Goal: Task Accomplishment & Management: Complete application form

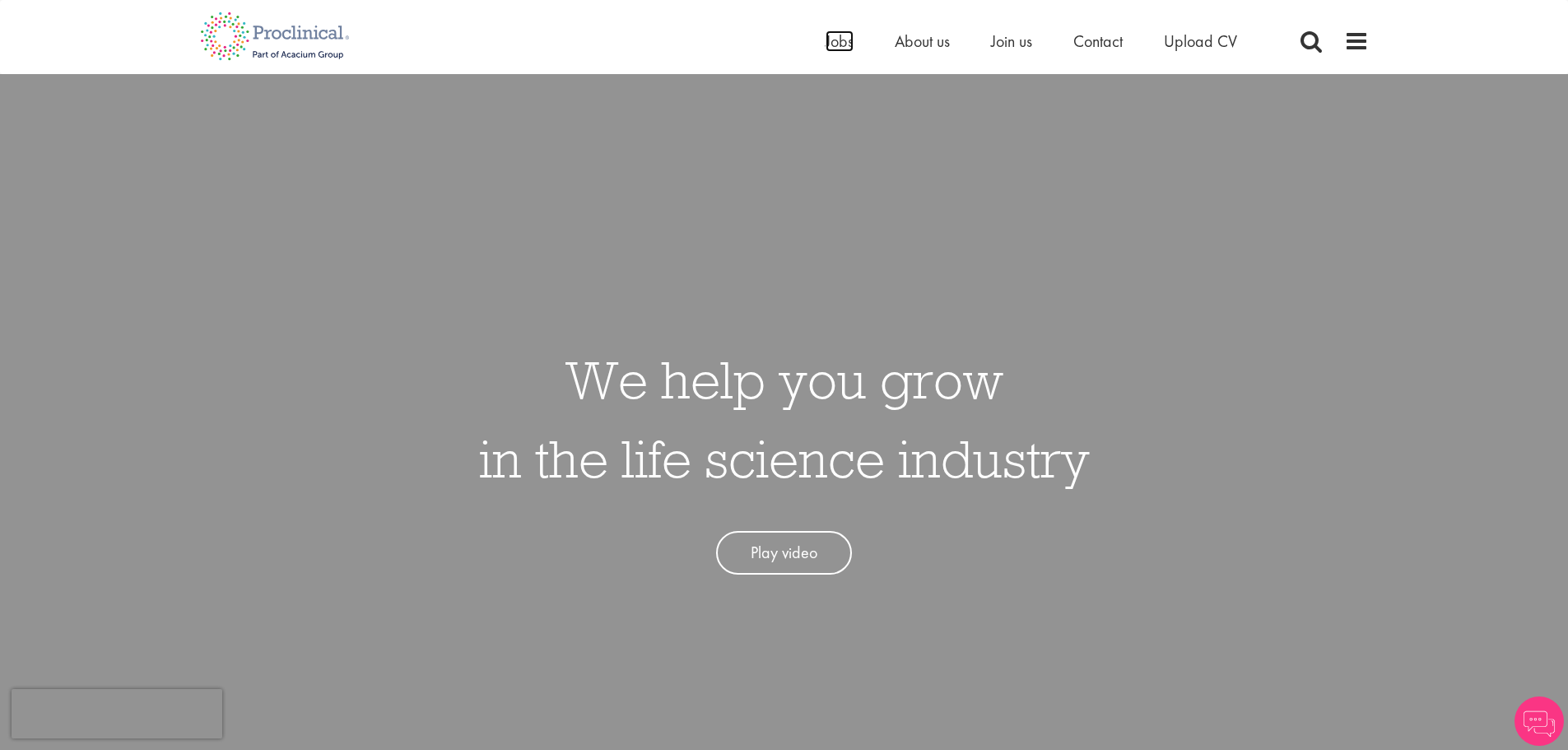
click at [831, 38] on span "Jobs" at bounding box center [839, 41] width 28 height 22
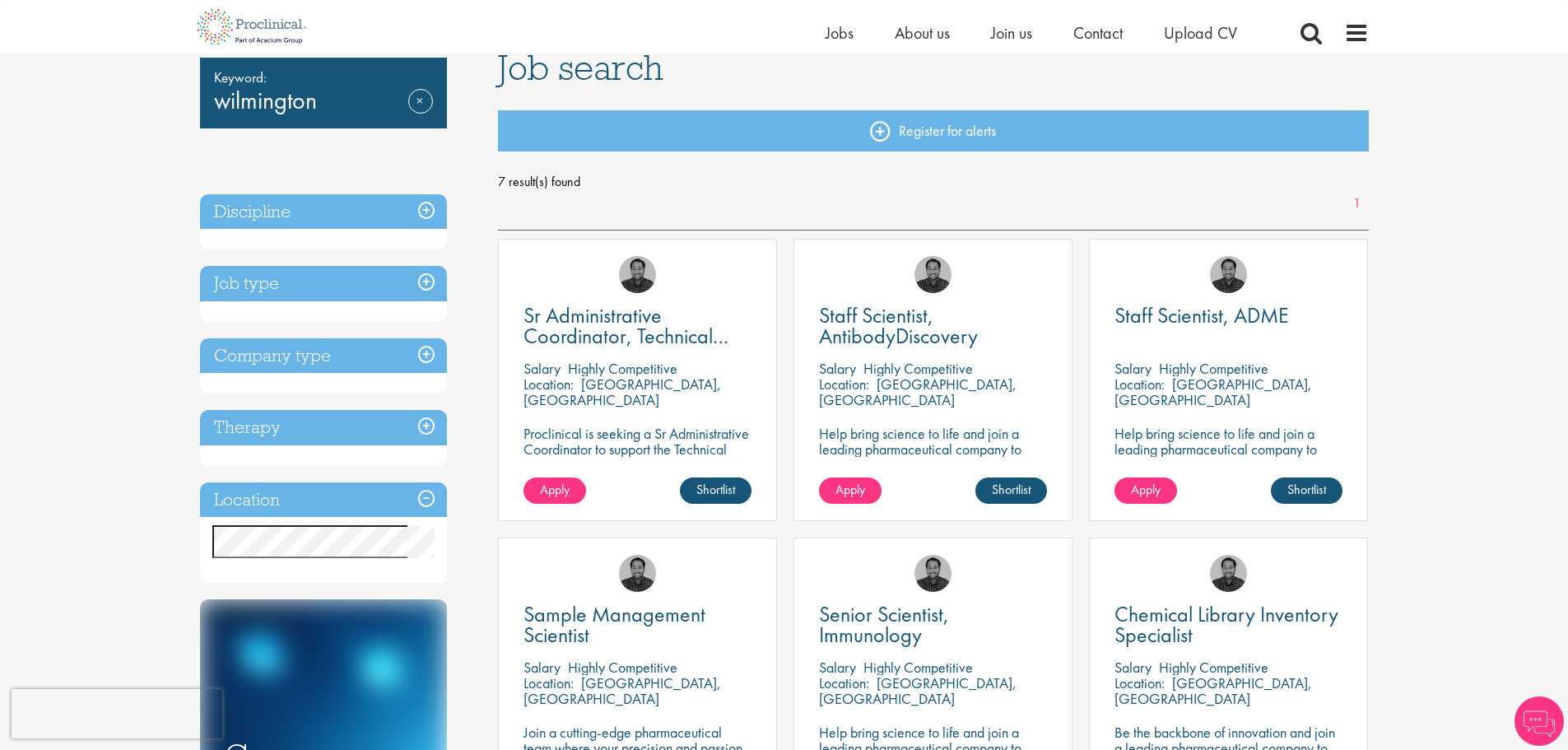
scroll to position [165, 0]
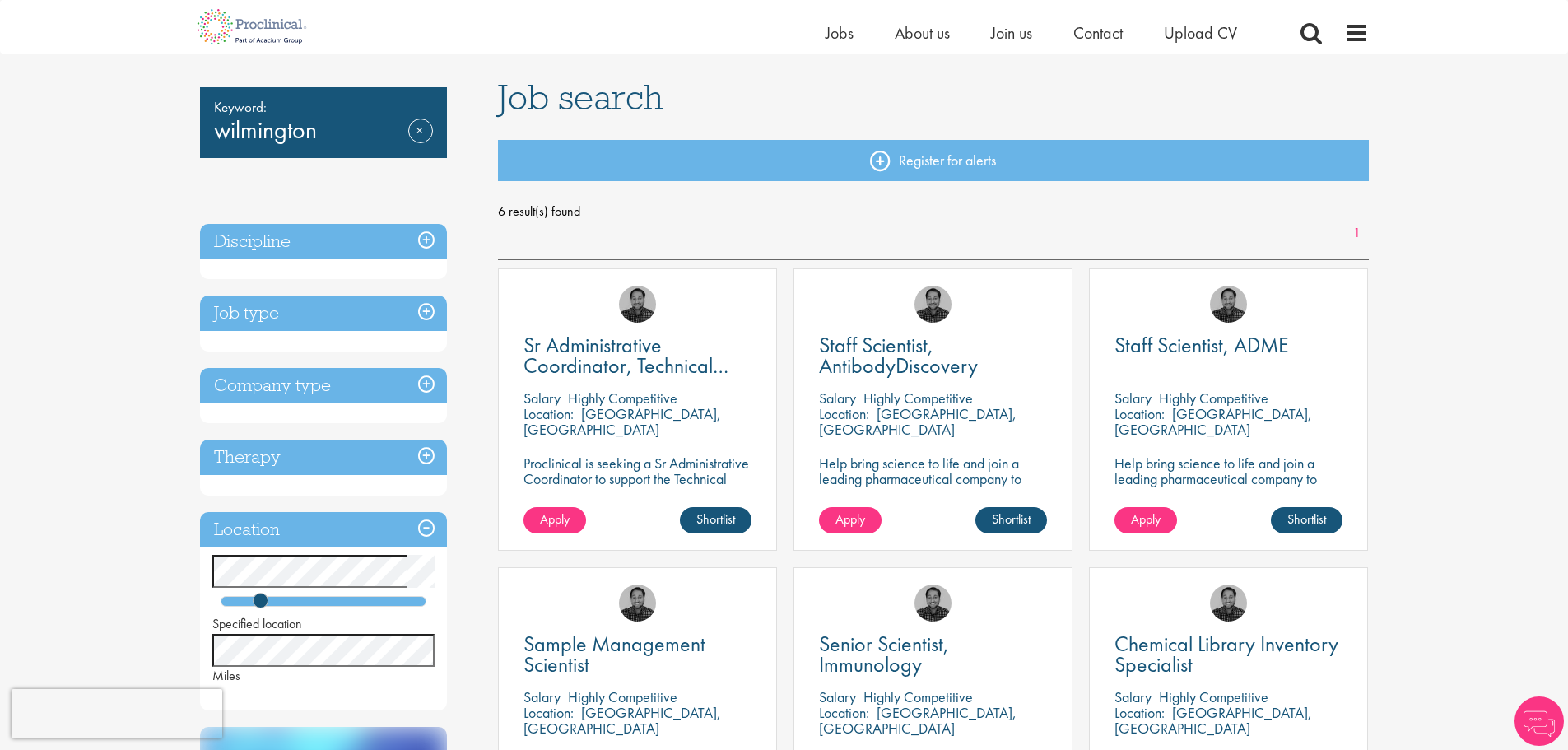
scroll to position [247, 0]
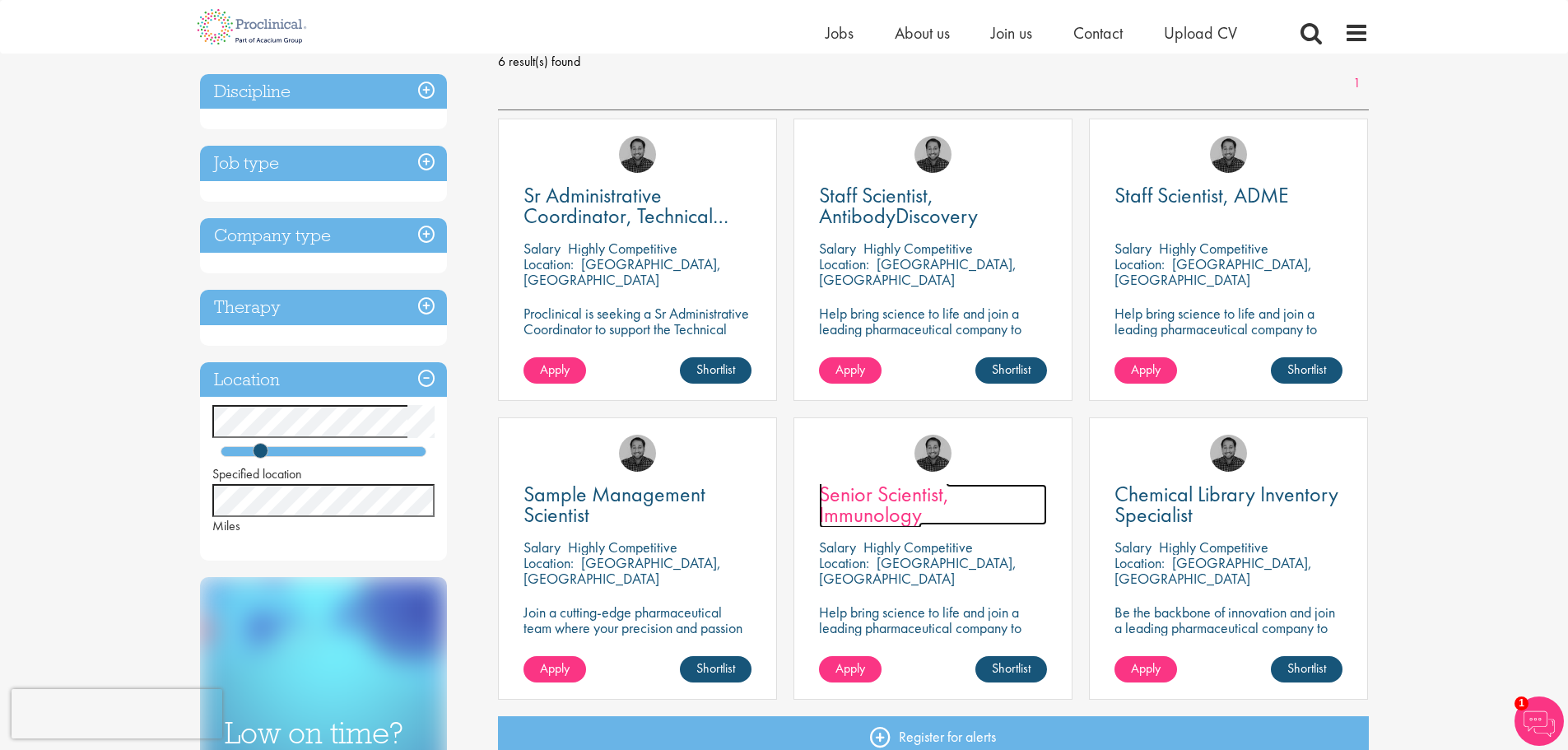
click at [907, 491] on span "Senior Scientist, Immunology" at bounding box center [884, 505] width 130 height 49
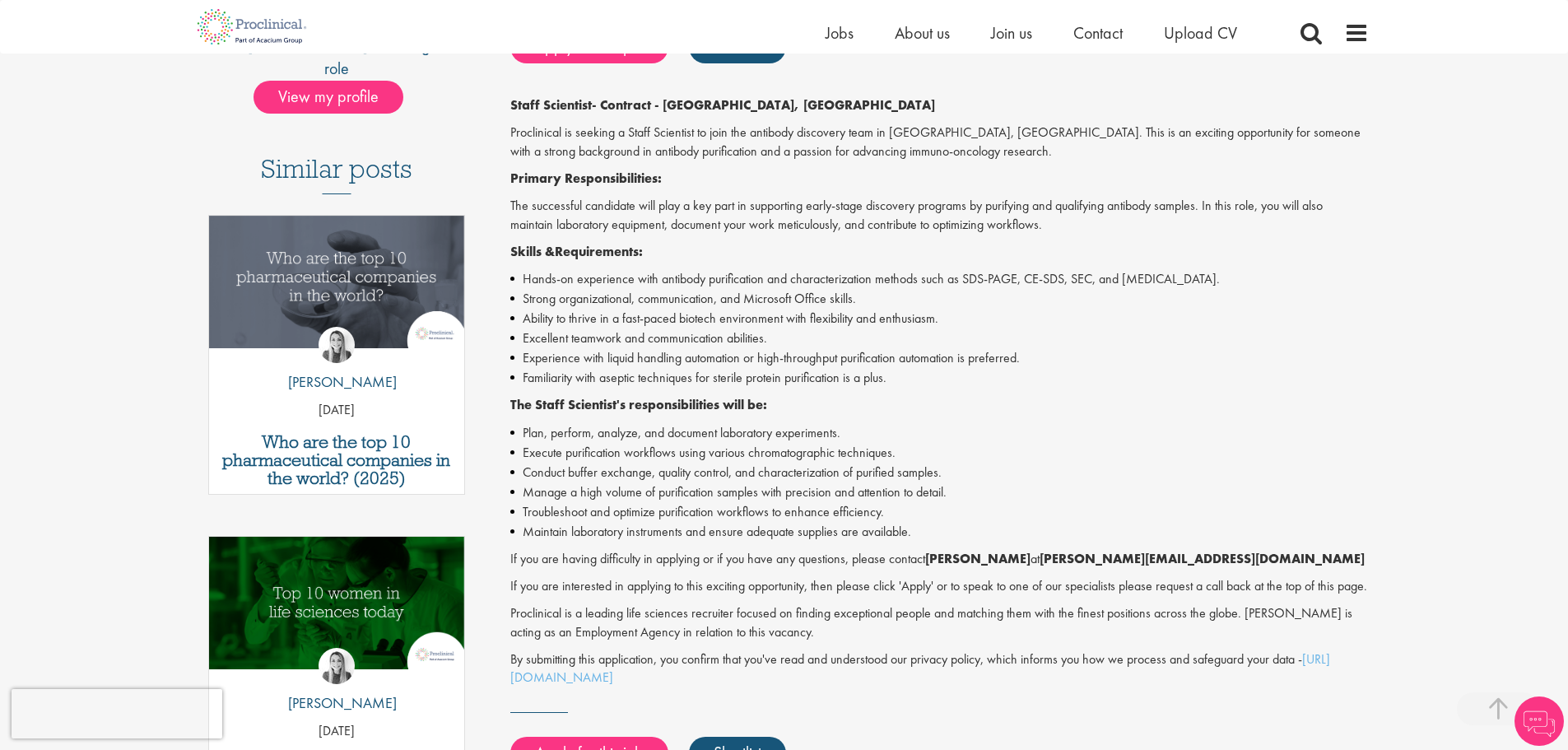
scroll to position [412, 0]
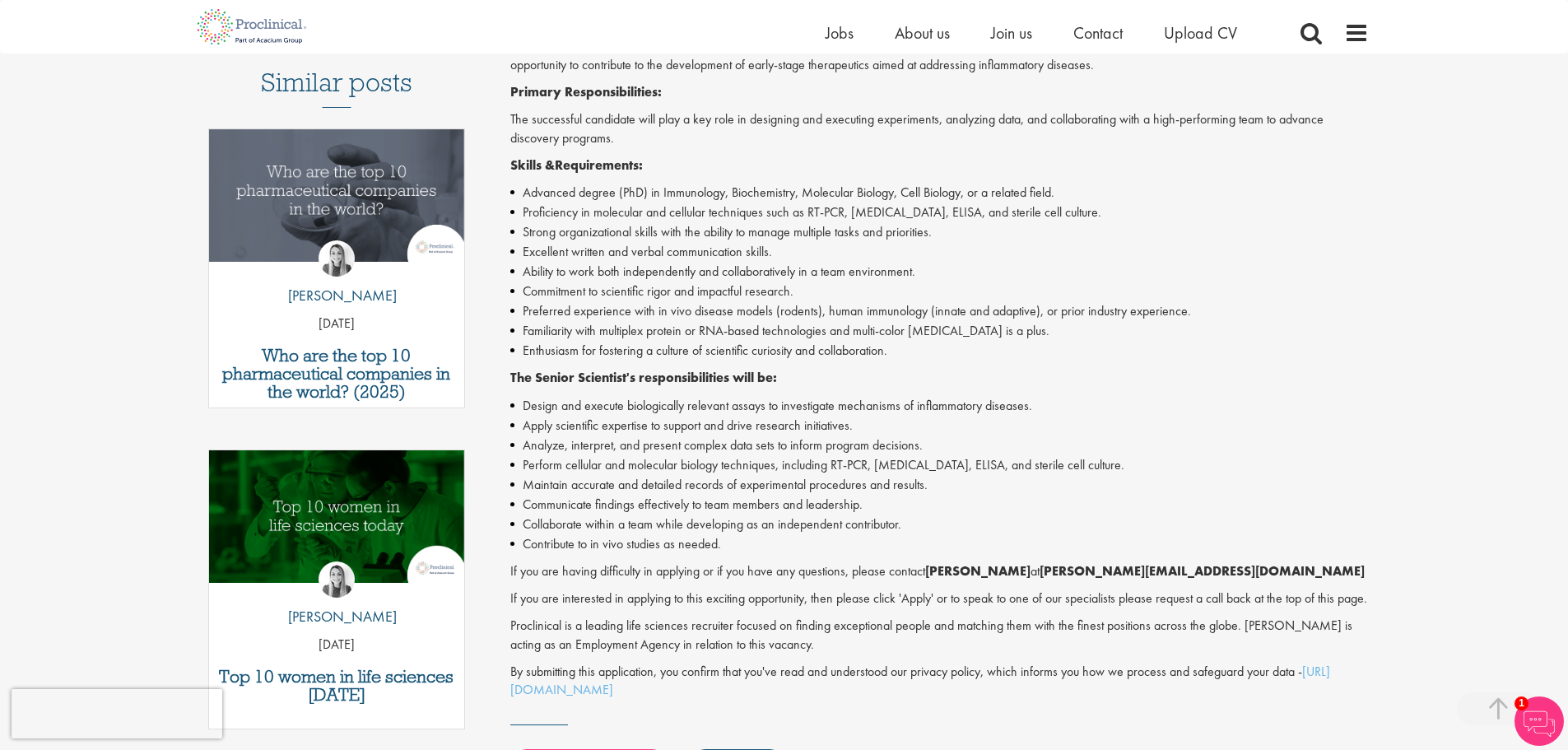
scroll to position [659, 0]
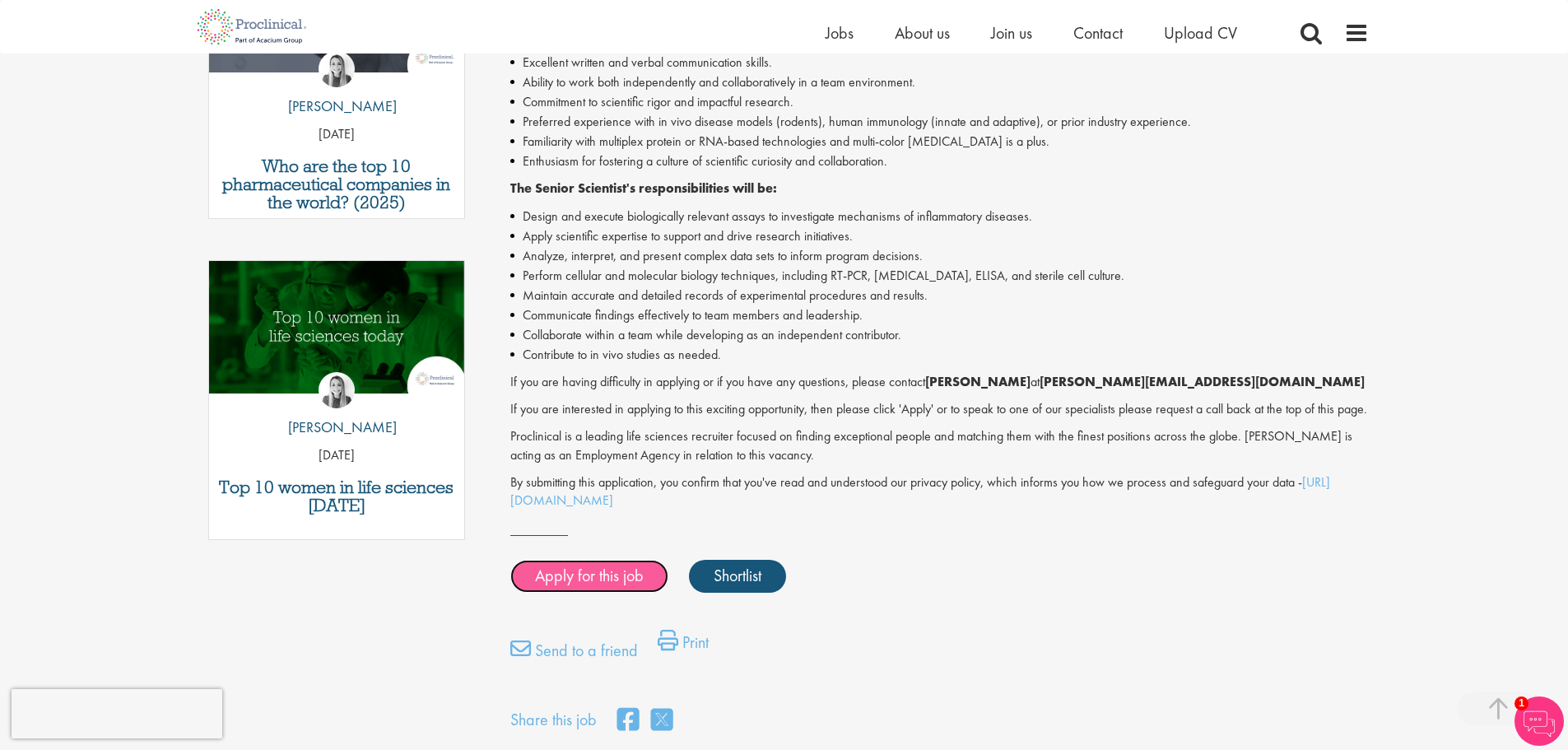
click at [578, 589] on link "Apply for this job" at bounding box center [589, 576] width 158 height 33
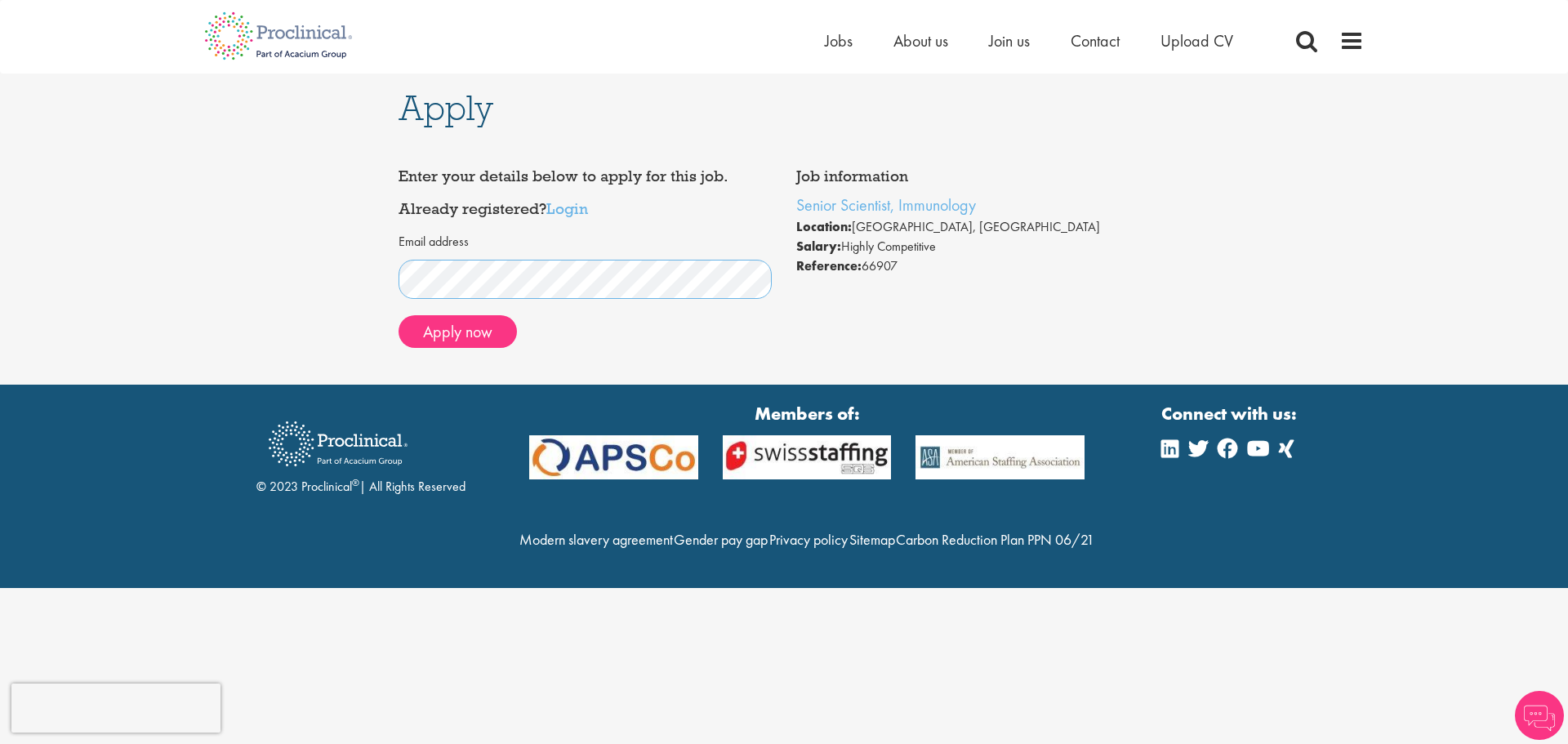
click at [15, 247] on div "Apply Job information Senior Scientist, Immunology Location: Wilmington, USA Sa…" at bounding box center [784, 229] width 1592 height 311
click at [571, 214] on link "Login" at bounding box center [567, 208] width 42 height 20
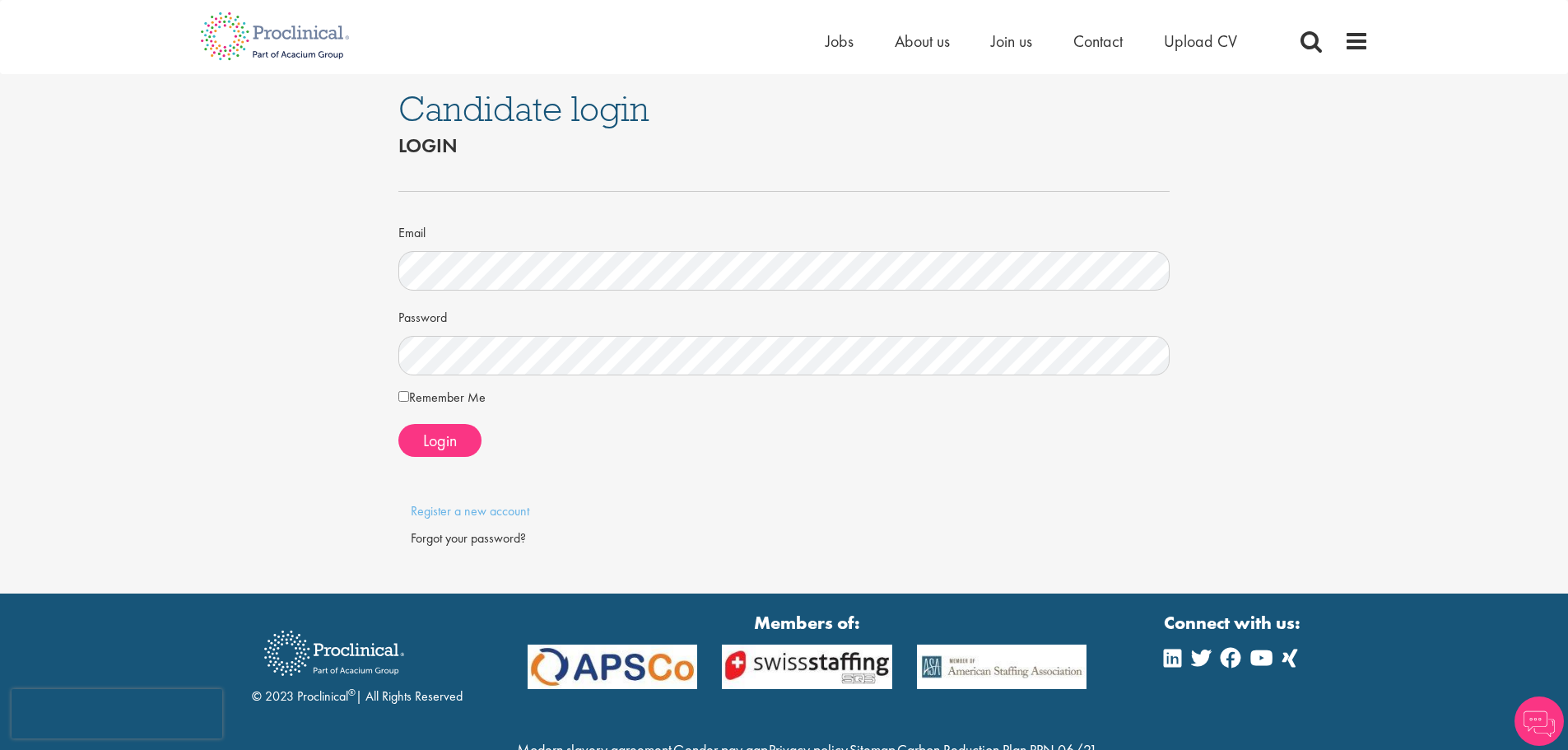
click at [547, 320] on div "Password" at bounding box center [784, 339] width 772 height 72
click at [459, 437] on button "Login" at bounding box center [440, 441] width 83 height 33
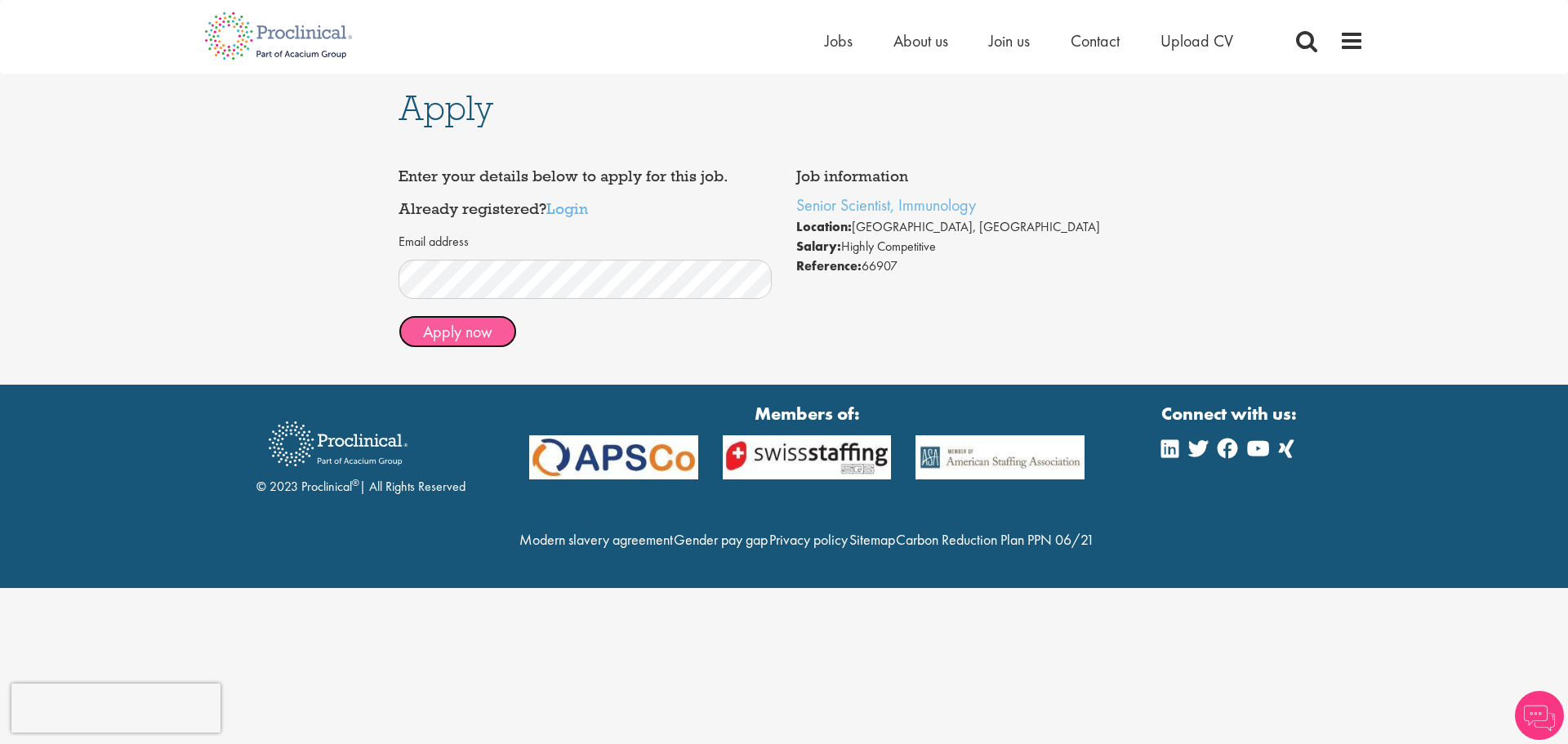
click at [494, 320] on button "Apply now" at bounding box center [457, 332] width 119 height 33
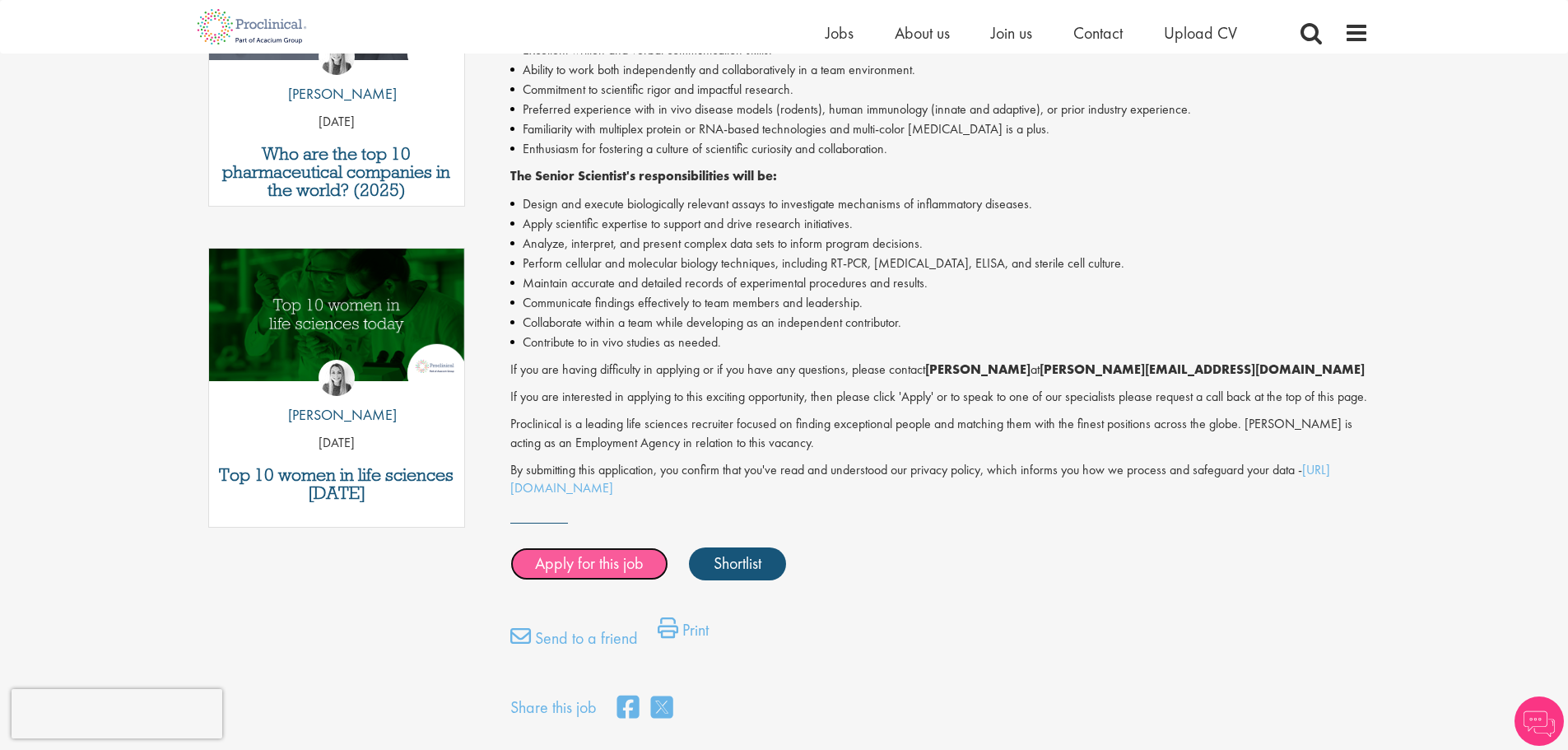
click at [615, 575] on link "Apply for this job" at bounding box center [589, 564] width 158 height 33
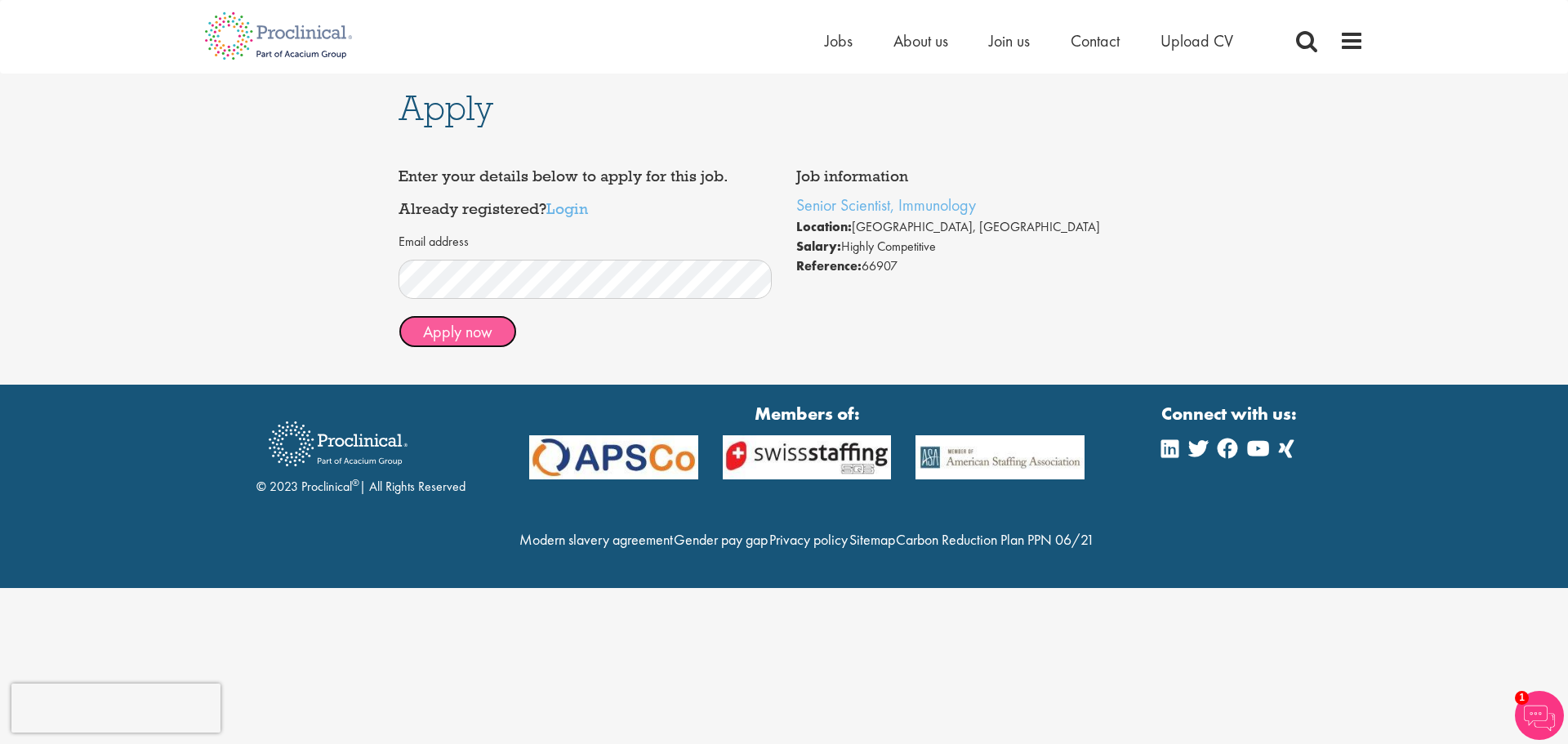
click at [453, 329] on button "Apply now" at bounding box center [457, 332] width 119 height 33
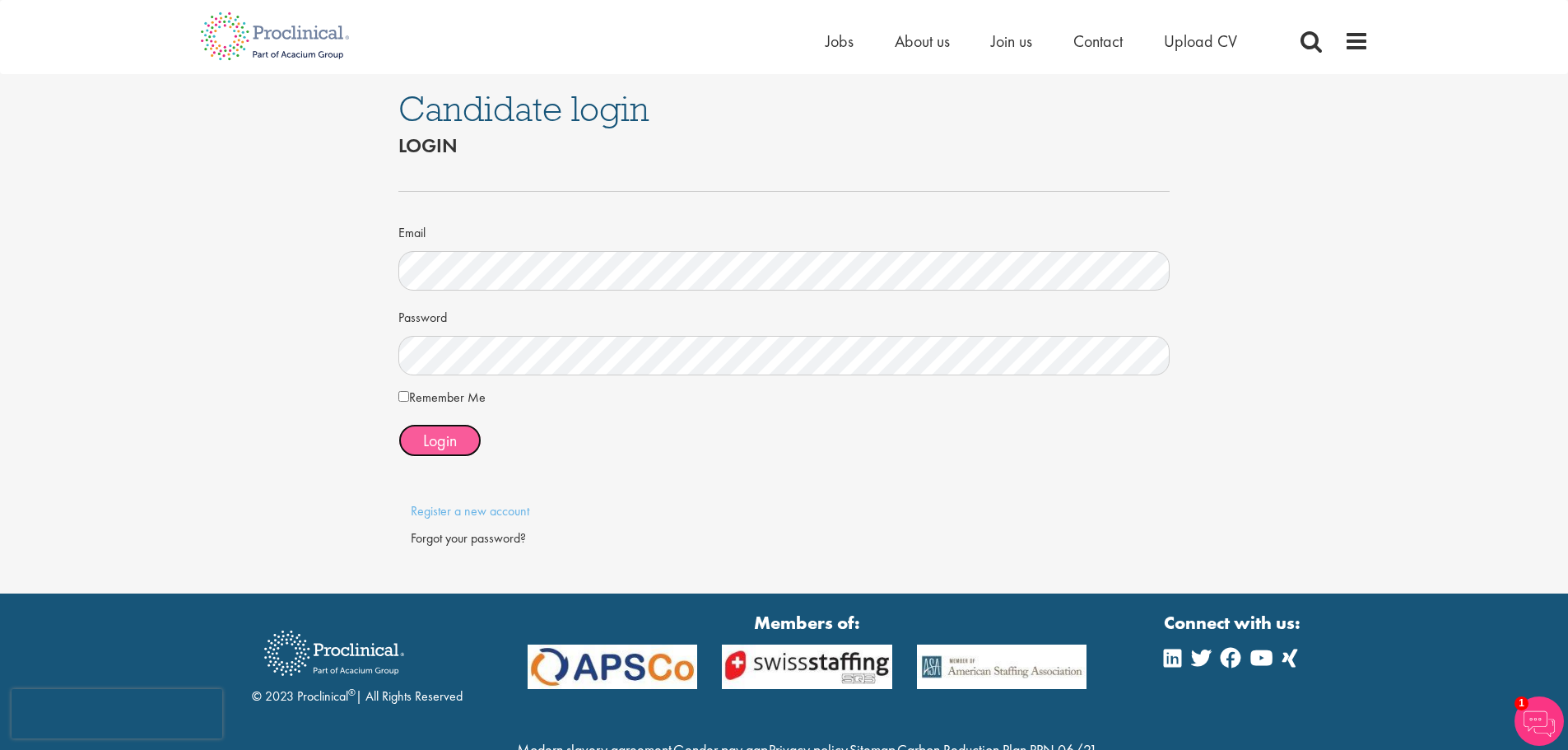
click at [442, 441] on span "Login" at bounding box center [440, 440] width 34 height 22
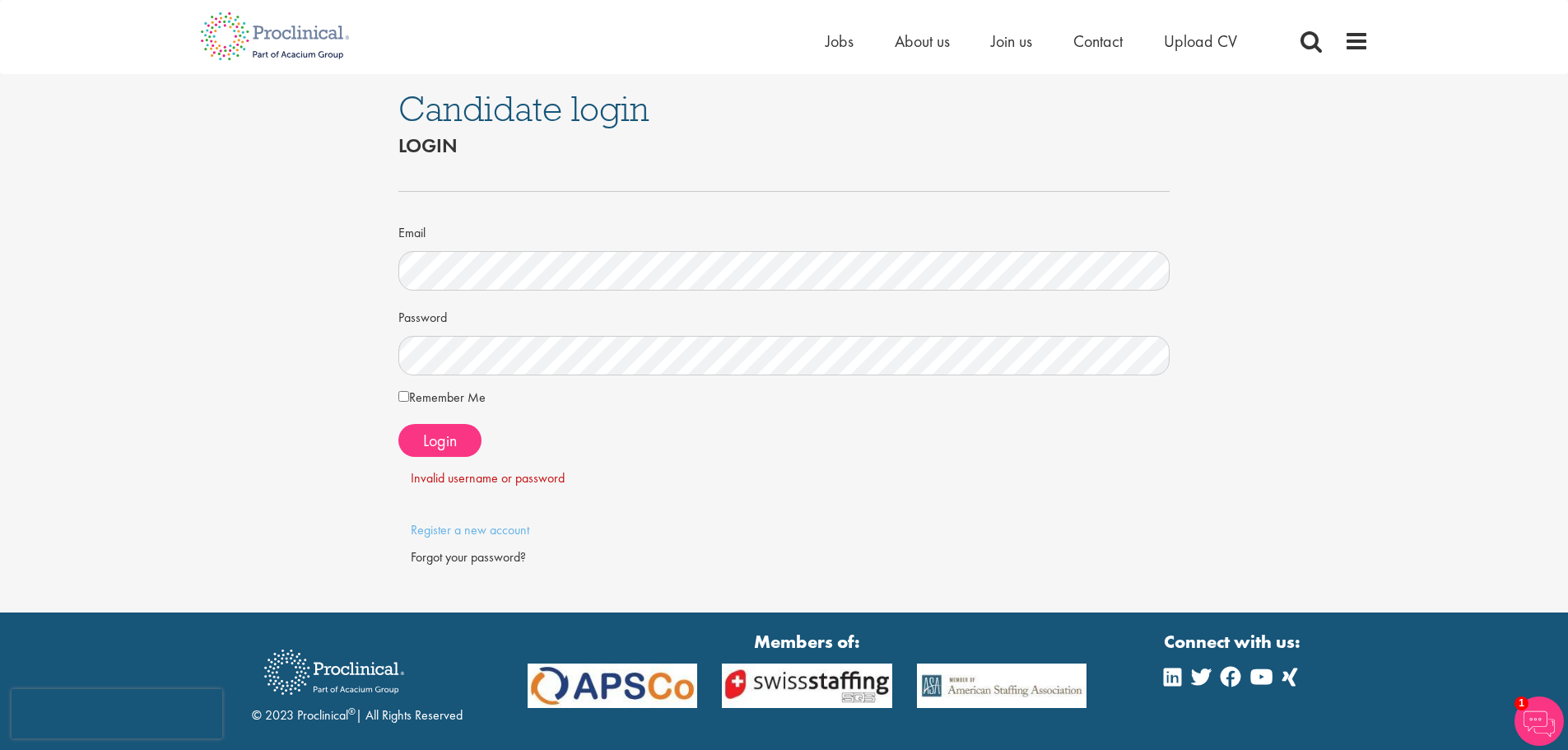
click at [451, 539] on p "Register a new account" at bounding box center [784, 531] width 747 height 19
click at [452, 533] on link "Register a new account" at bounding box center [470, 530] width 119 height 17
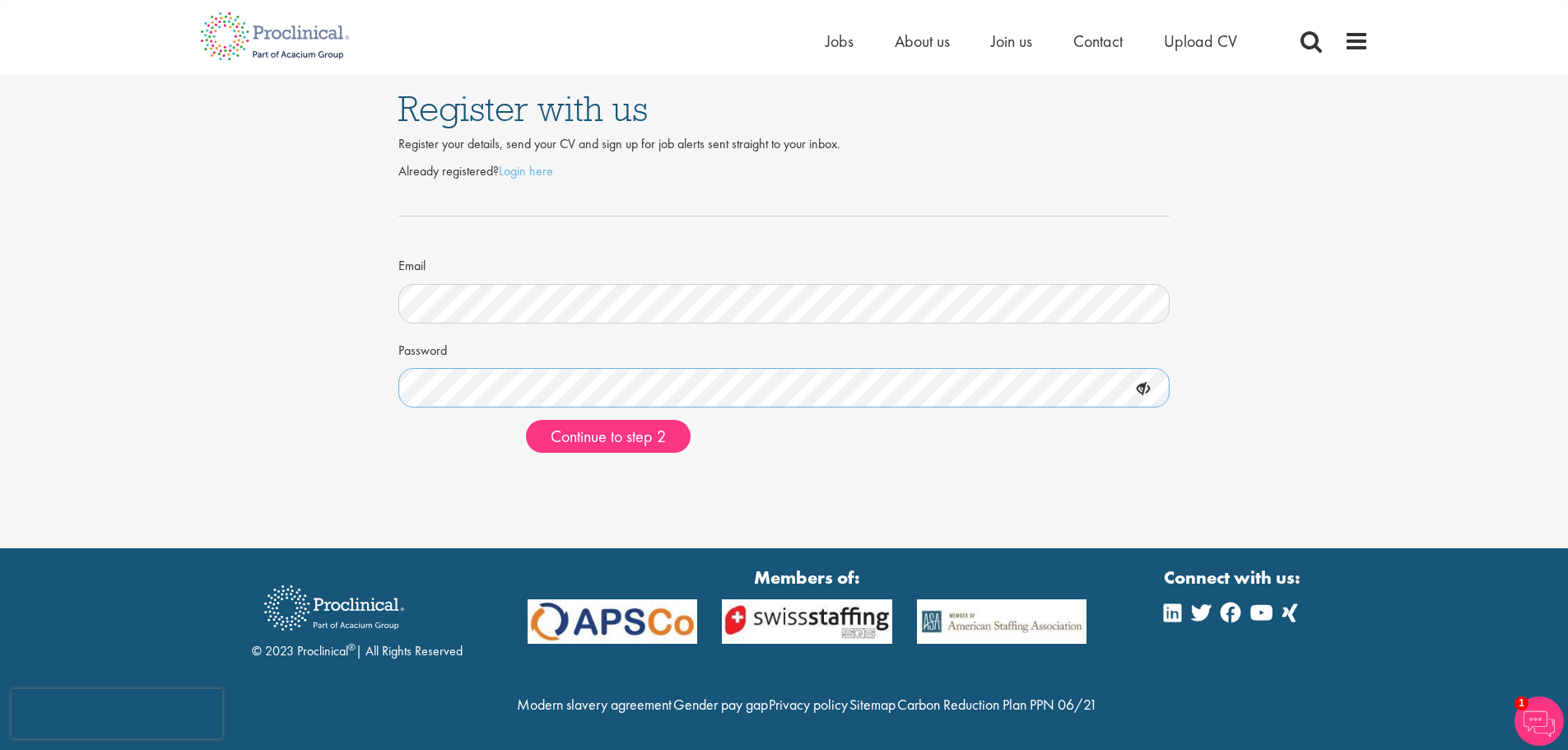
click at [526, 420] on button "Continue to step 2" at bounding box center [608, 437] width 165 height 33
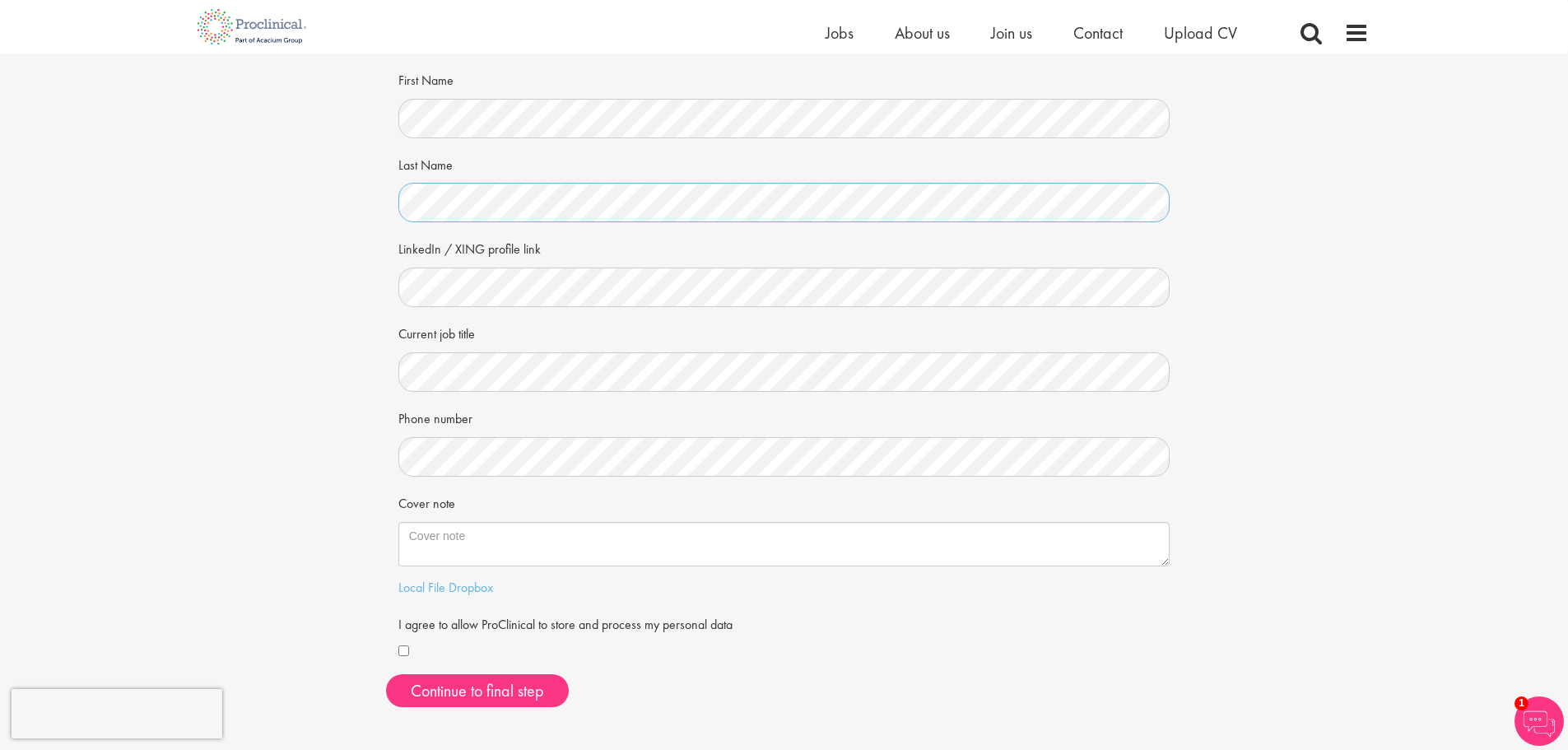
scroll to position [247, 0]
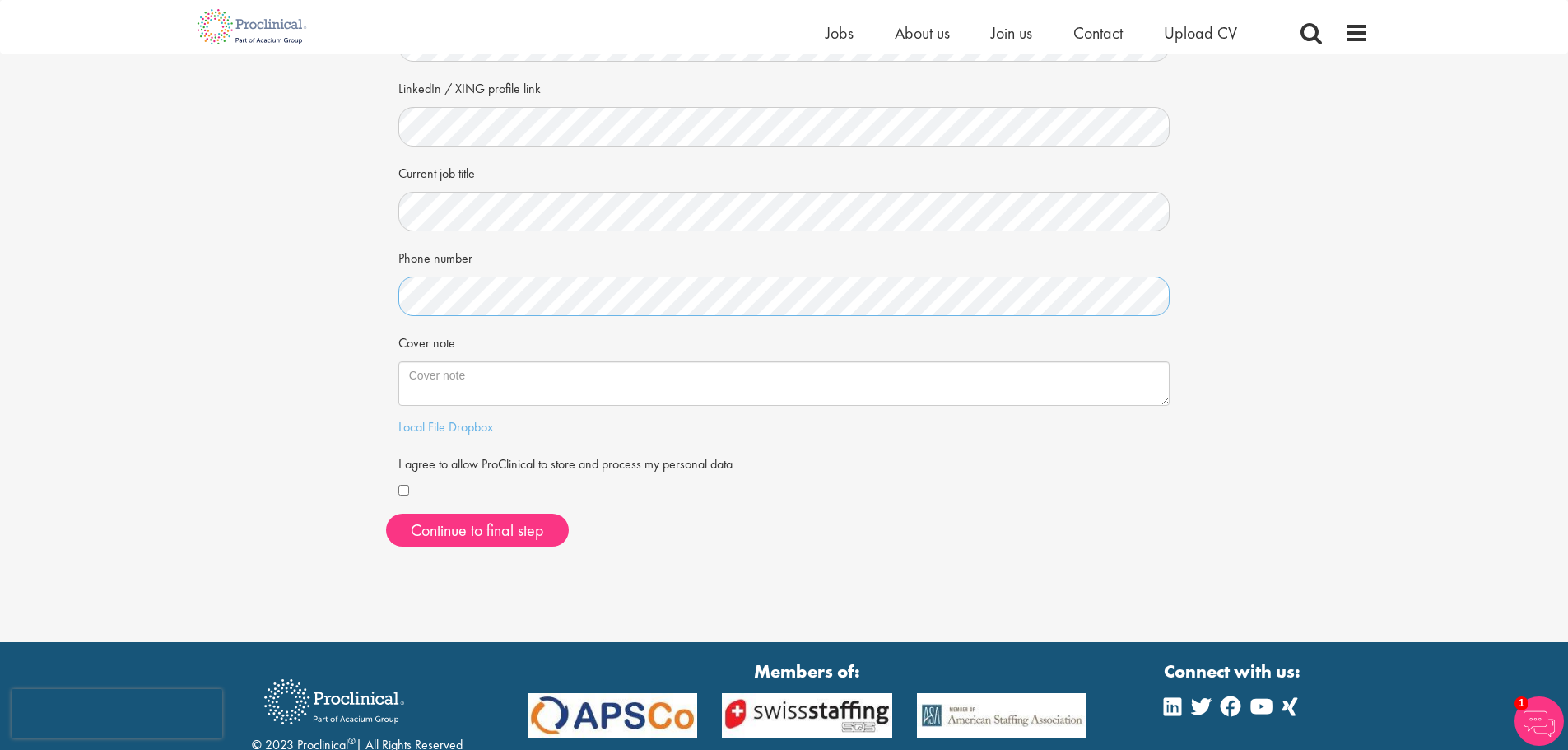
click at [0, 264] on html "This website uses cookies. By continuing to use this site, you are giving your …" at bounding box center [784, 300] width 1568 height 1095
click at [401, 482] on div at bounding box center [784, 492] width 772 height 20
click at [462, 524] on button "Continue to final step" at bounding box center [476, 531] width 182 height 33
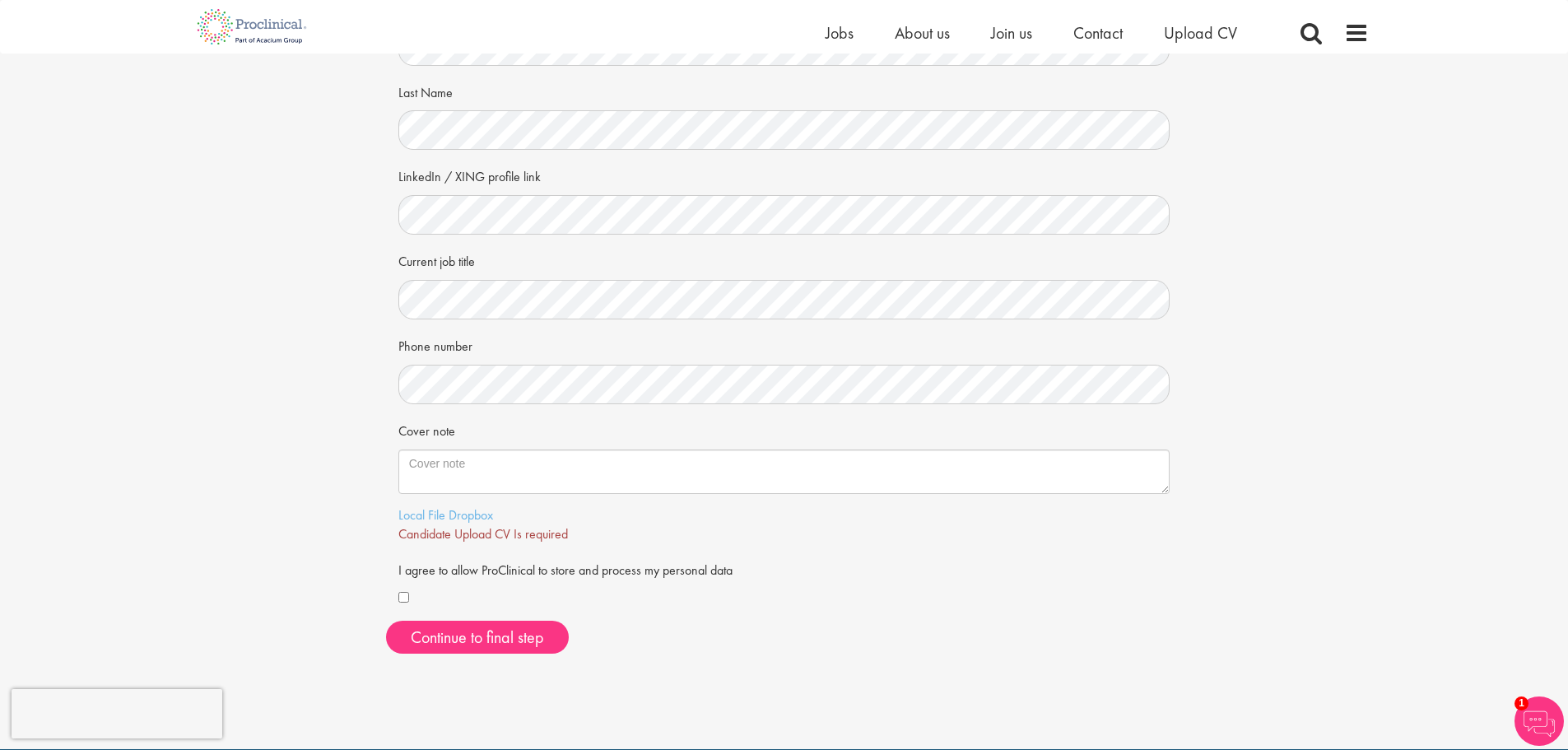
scroll to position [165, 0]
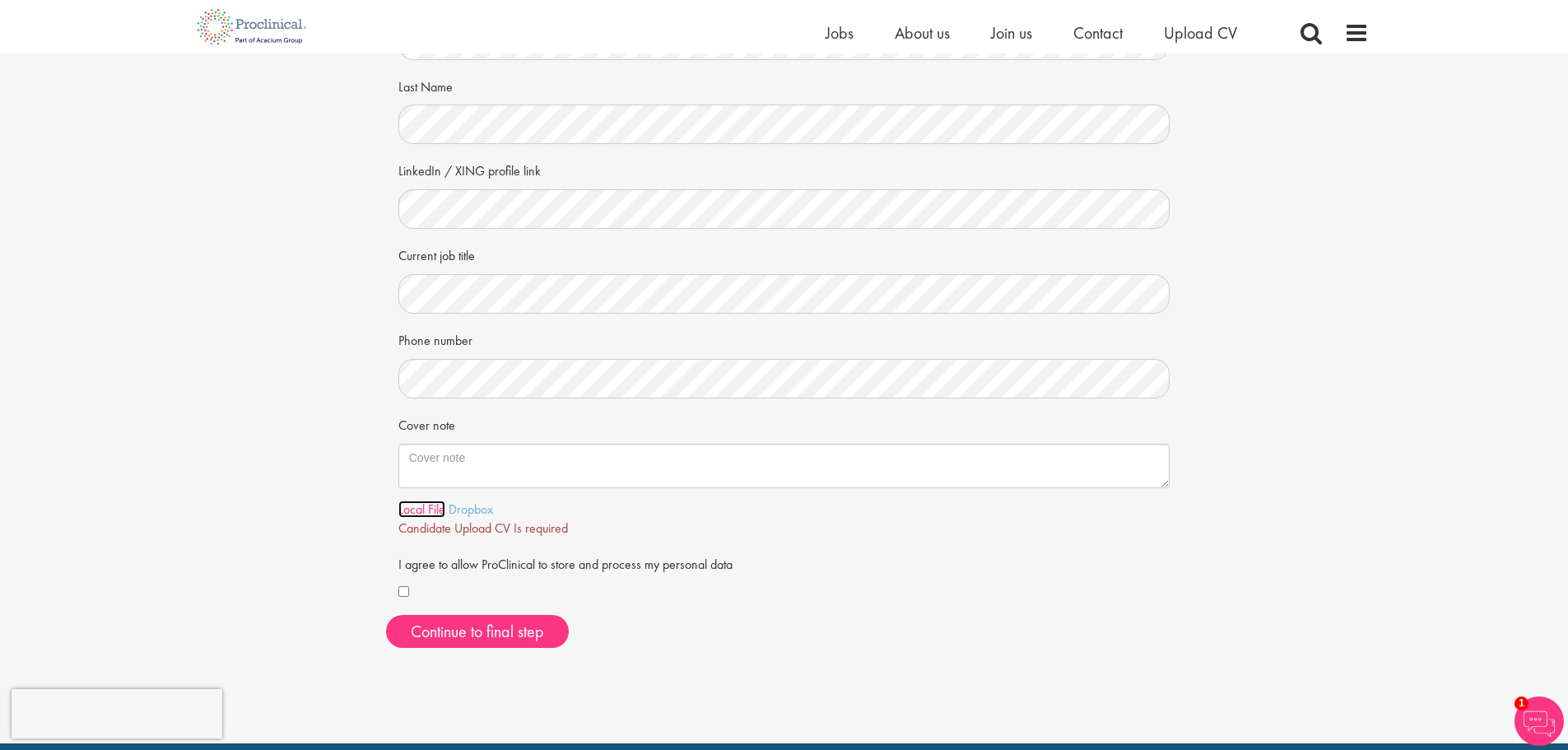
click at [429, 507] on link "Local File" at bounding box center [422, 509] width 47 height 17
click at [527, 634] on span "Continue to final step" at bounding box center [477, 631] width 134 height 22
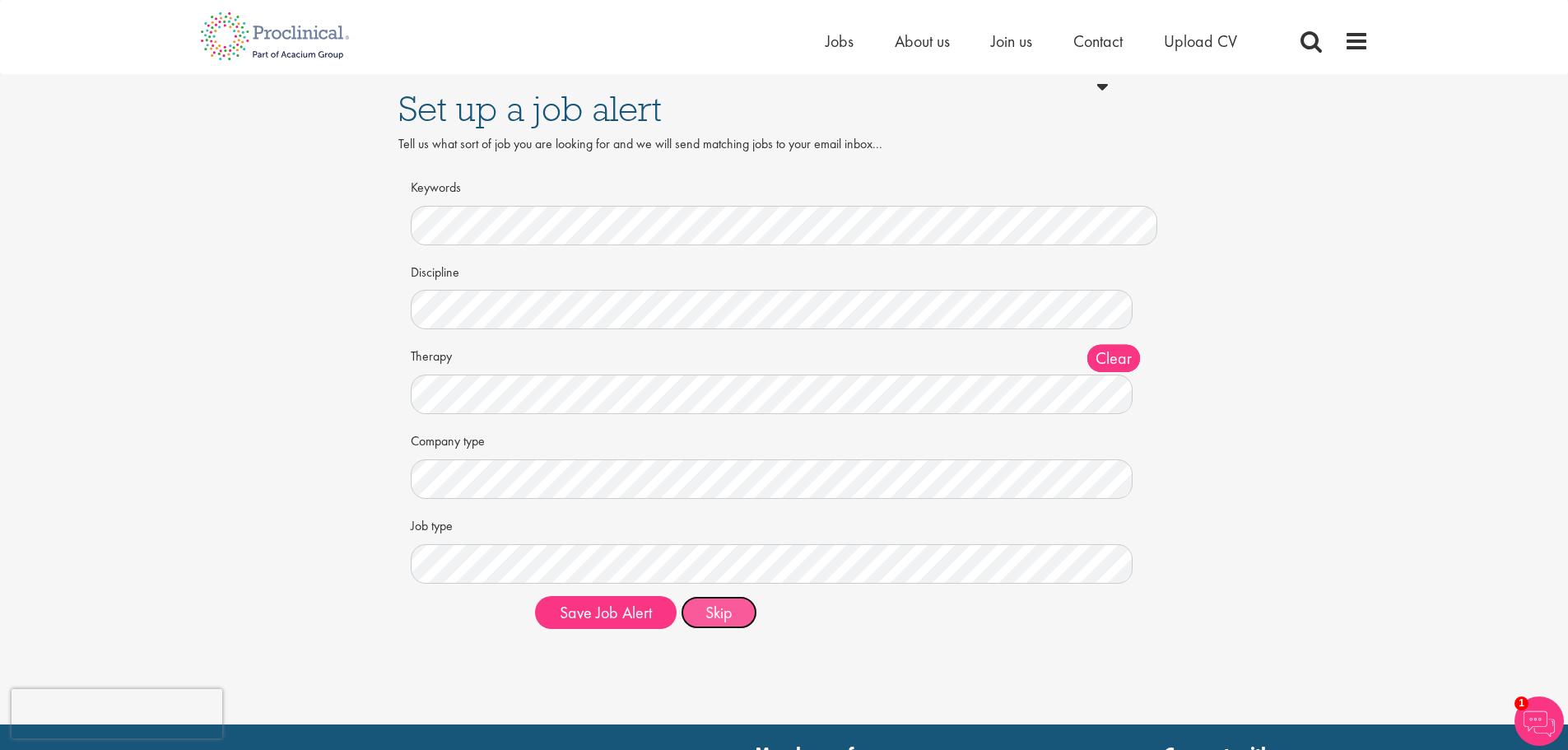
click at [735, 602] on button "Skip" at bounding box center [719, 613] width 77 height 33
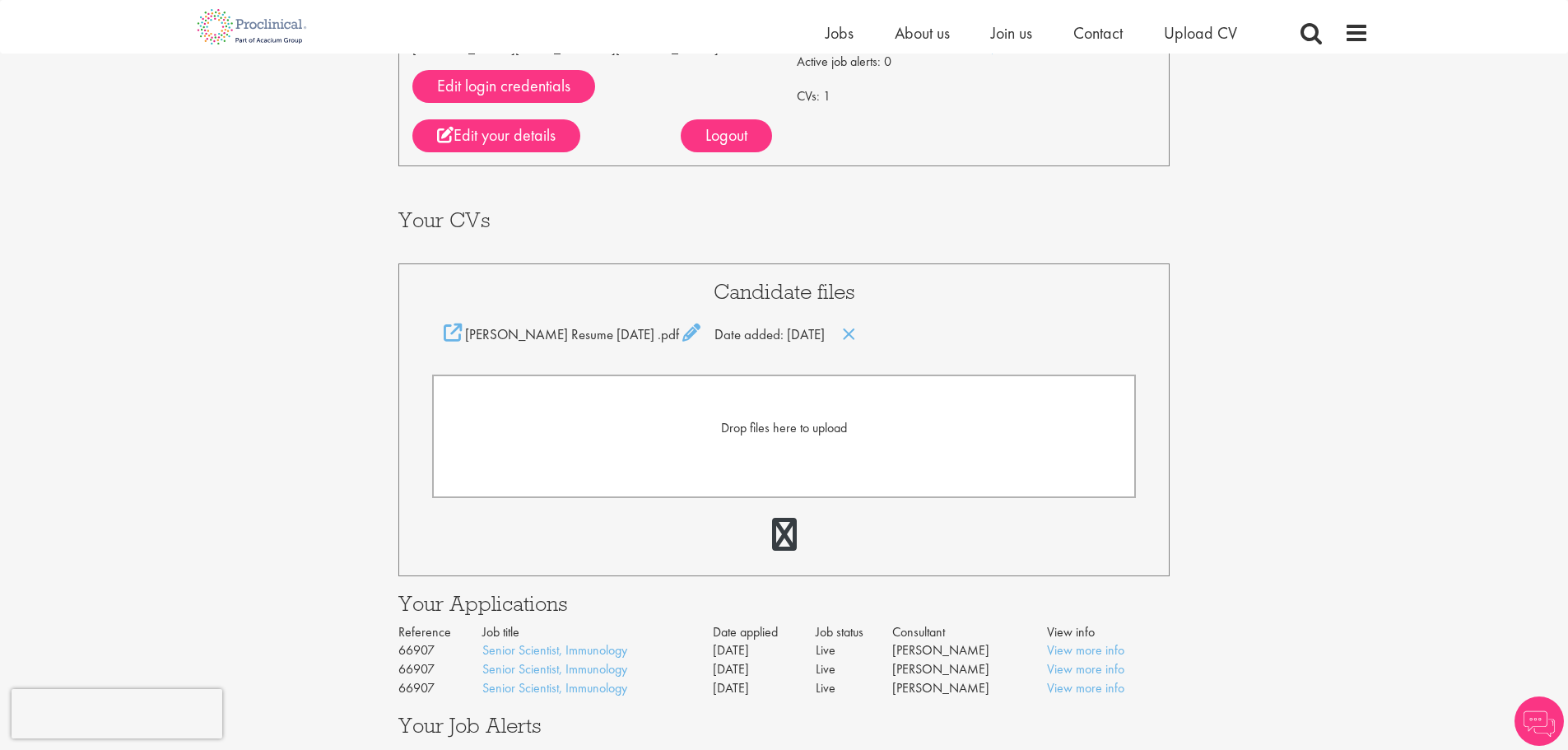
scroll to position [489, 0]
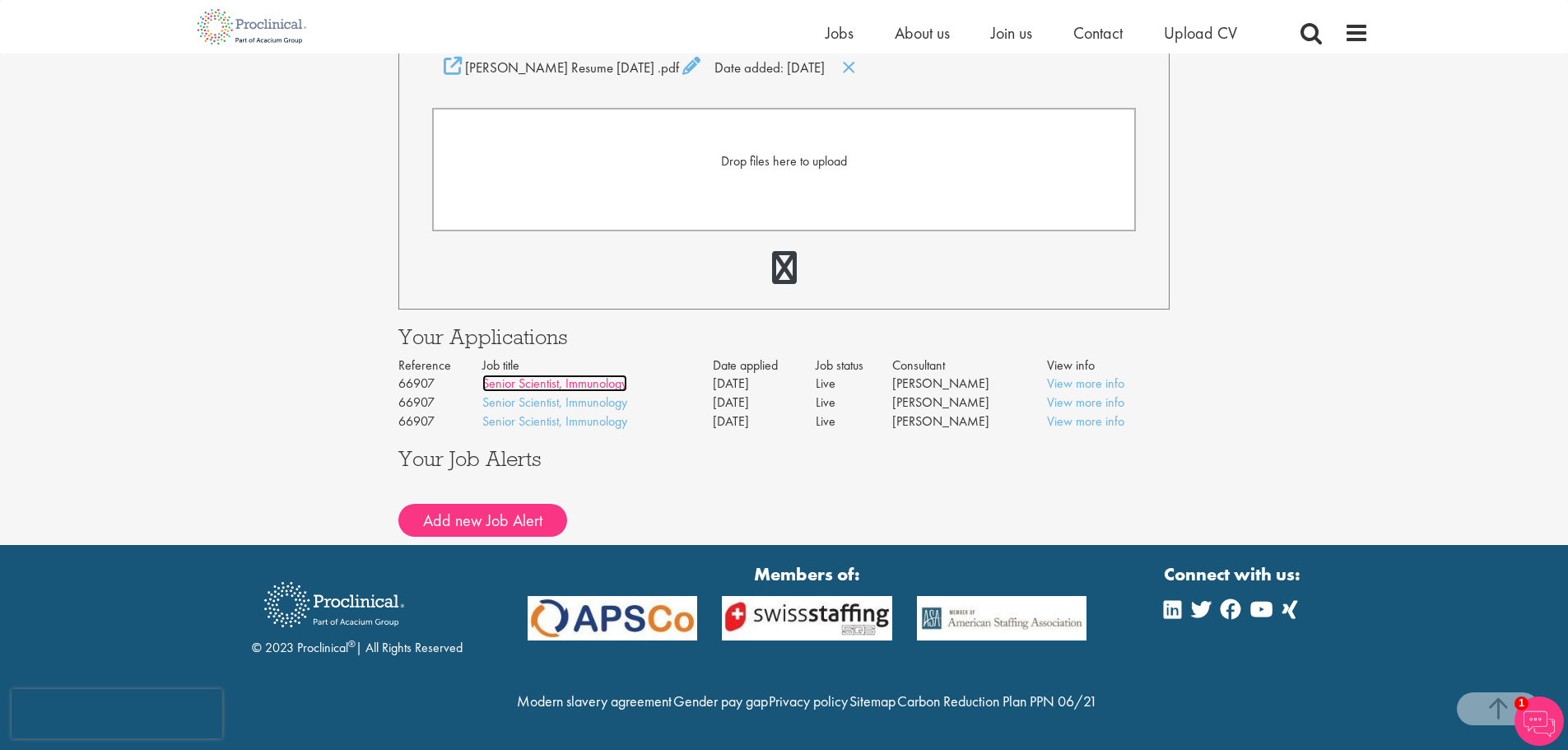
click at [622, 375] on link "Senior Scientist, Immunology" at bounding box center [555, 383] width 145 height 17
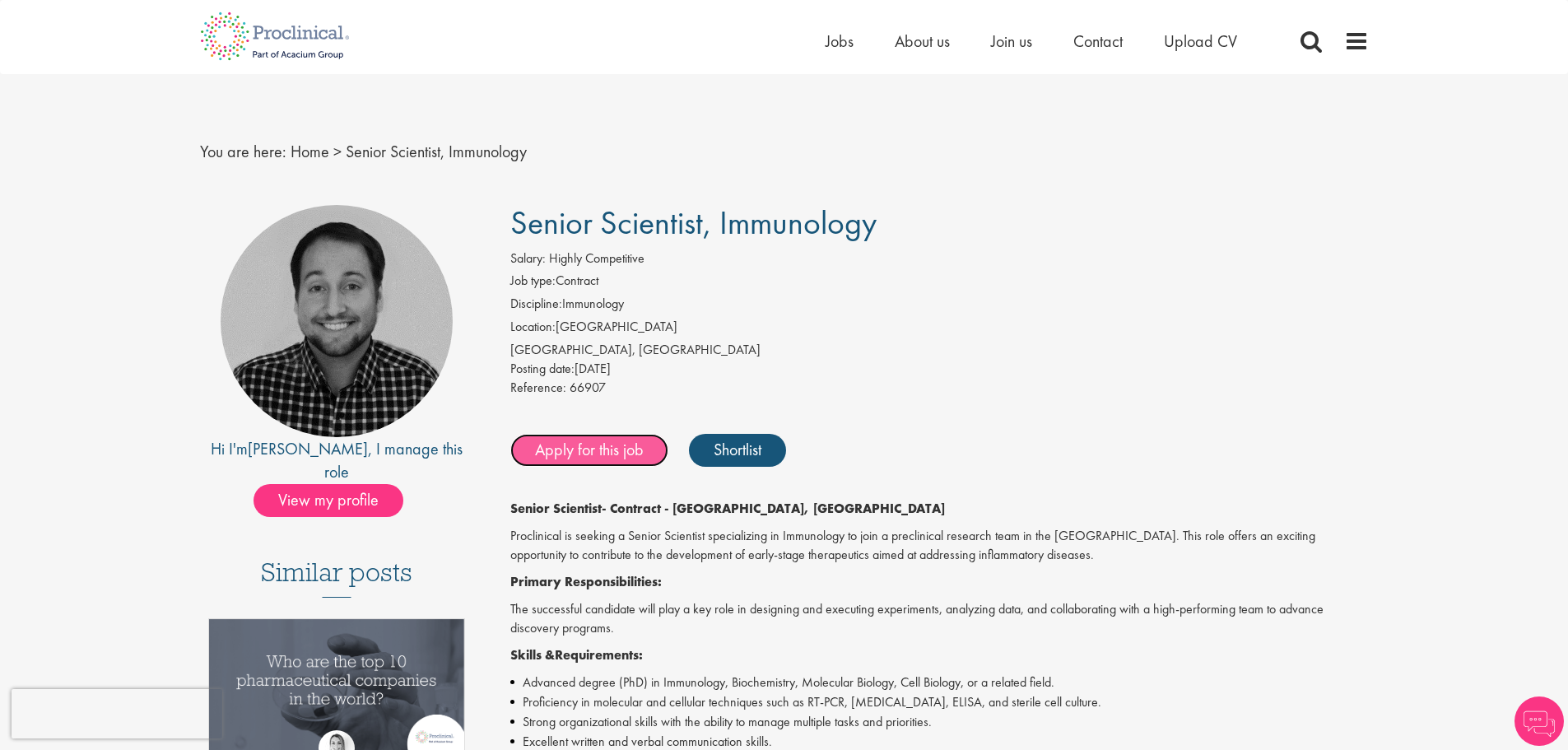
click at [608, 445] on link "Apply for this job" at bounding box center [589, 451] width 158 height 33
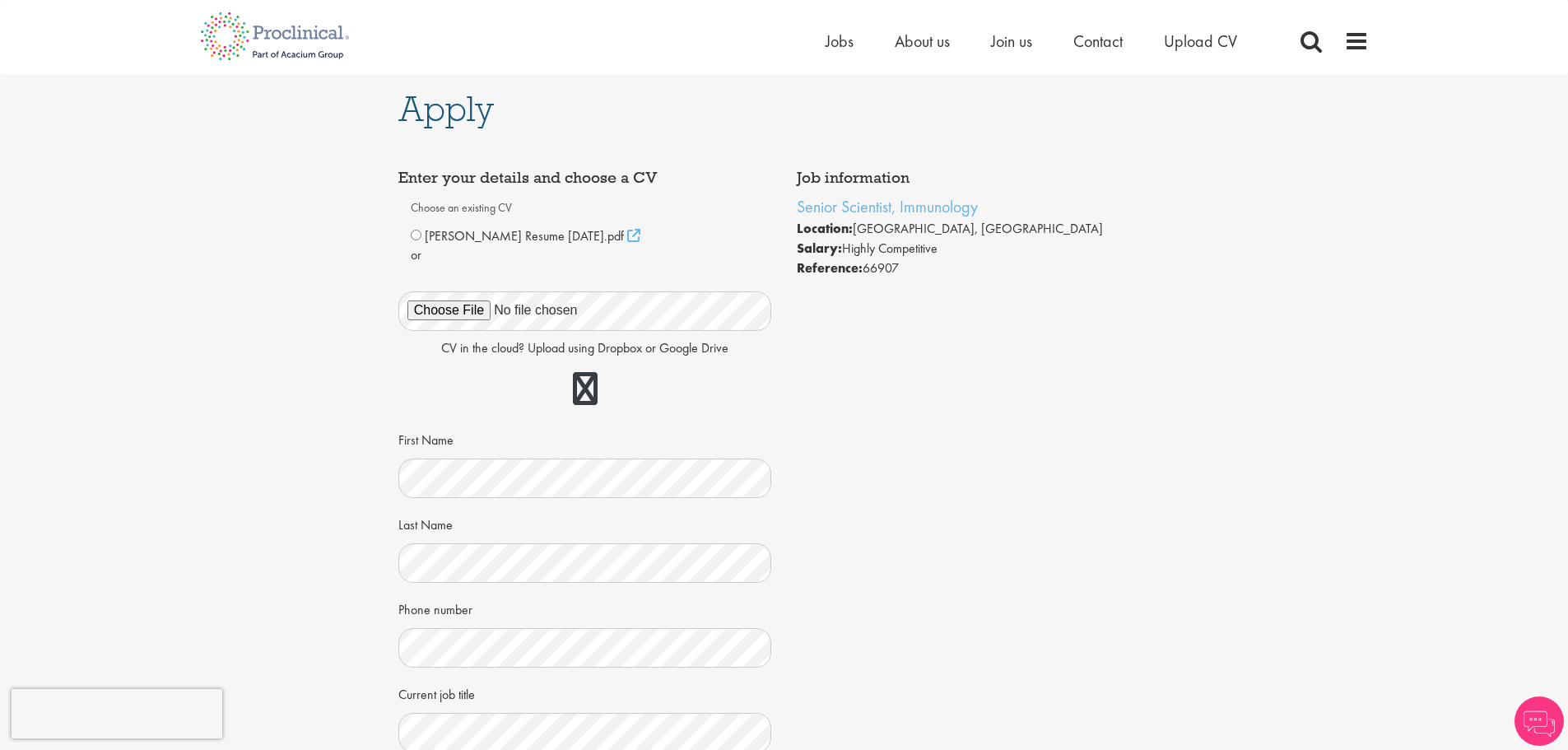
click at [422, 237] on div "[PERSON_NAME] Resume [DATE].pdf" at bounding box center [585, 236] width 349 height 20
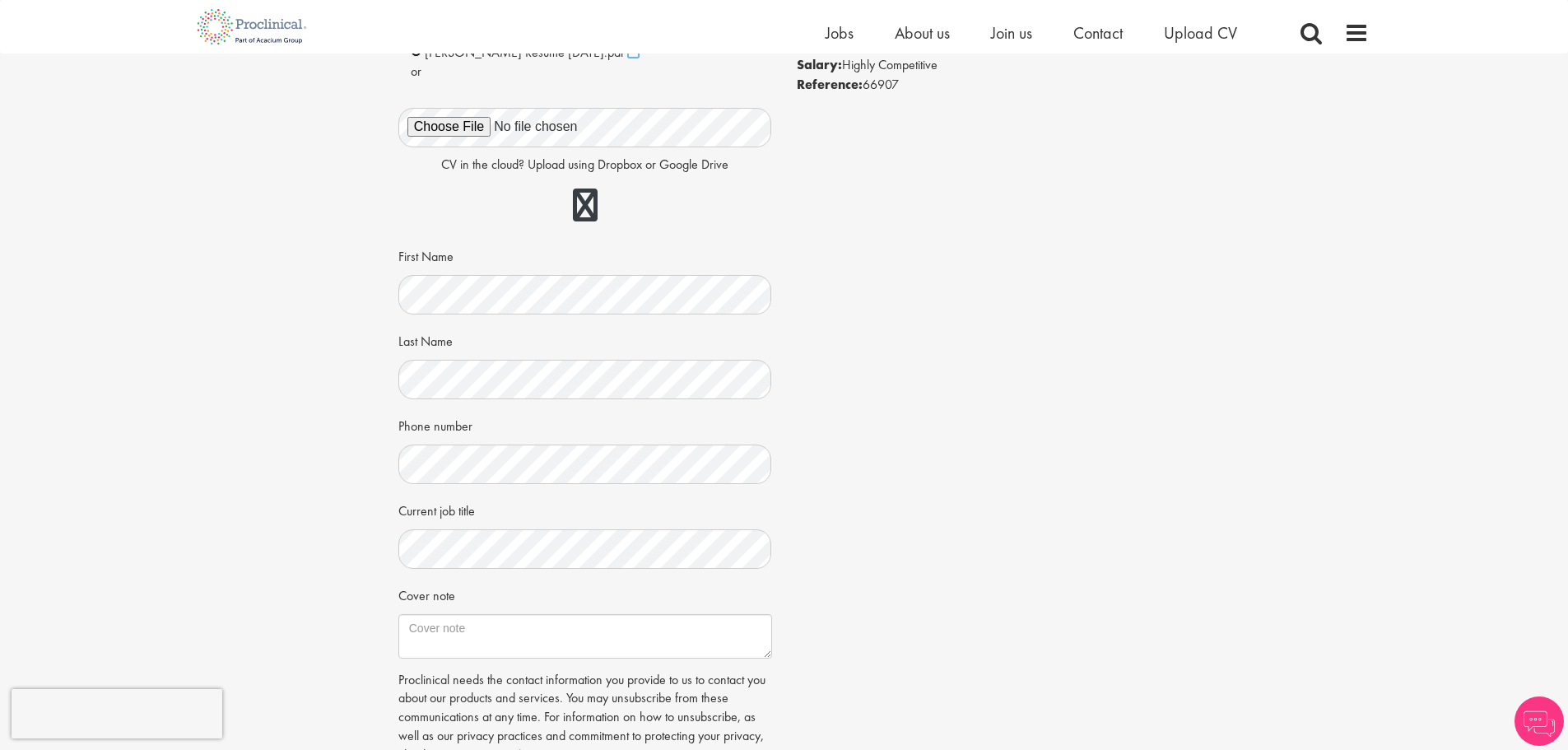
scroll to position [165, 0]
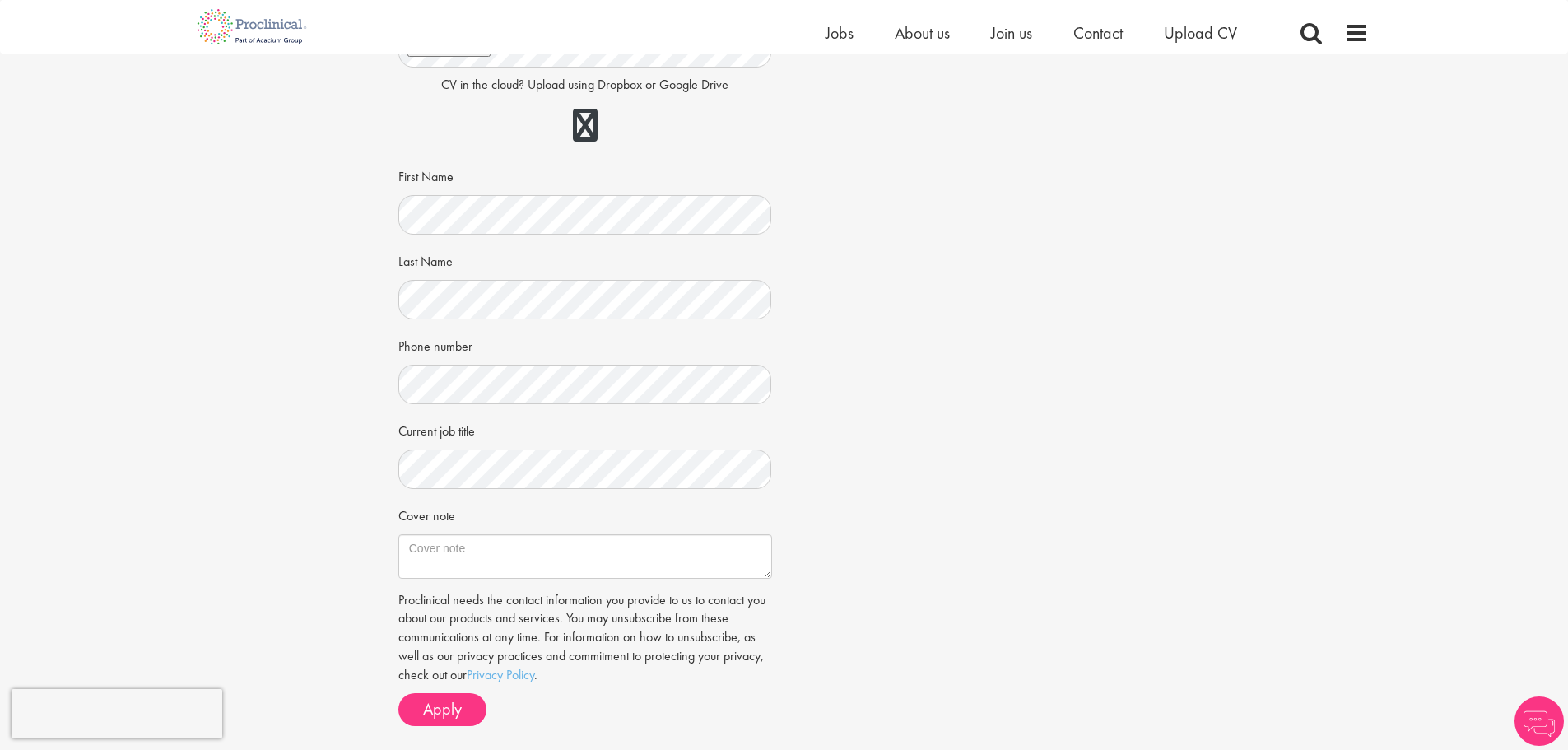
click at [1217, 394] on div "Apply Job information Senior Scientist, Immunology Location: Wilmington, USA Sa…" at bounding box center [784, 286] width 1592 height 953
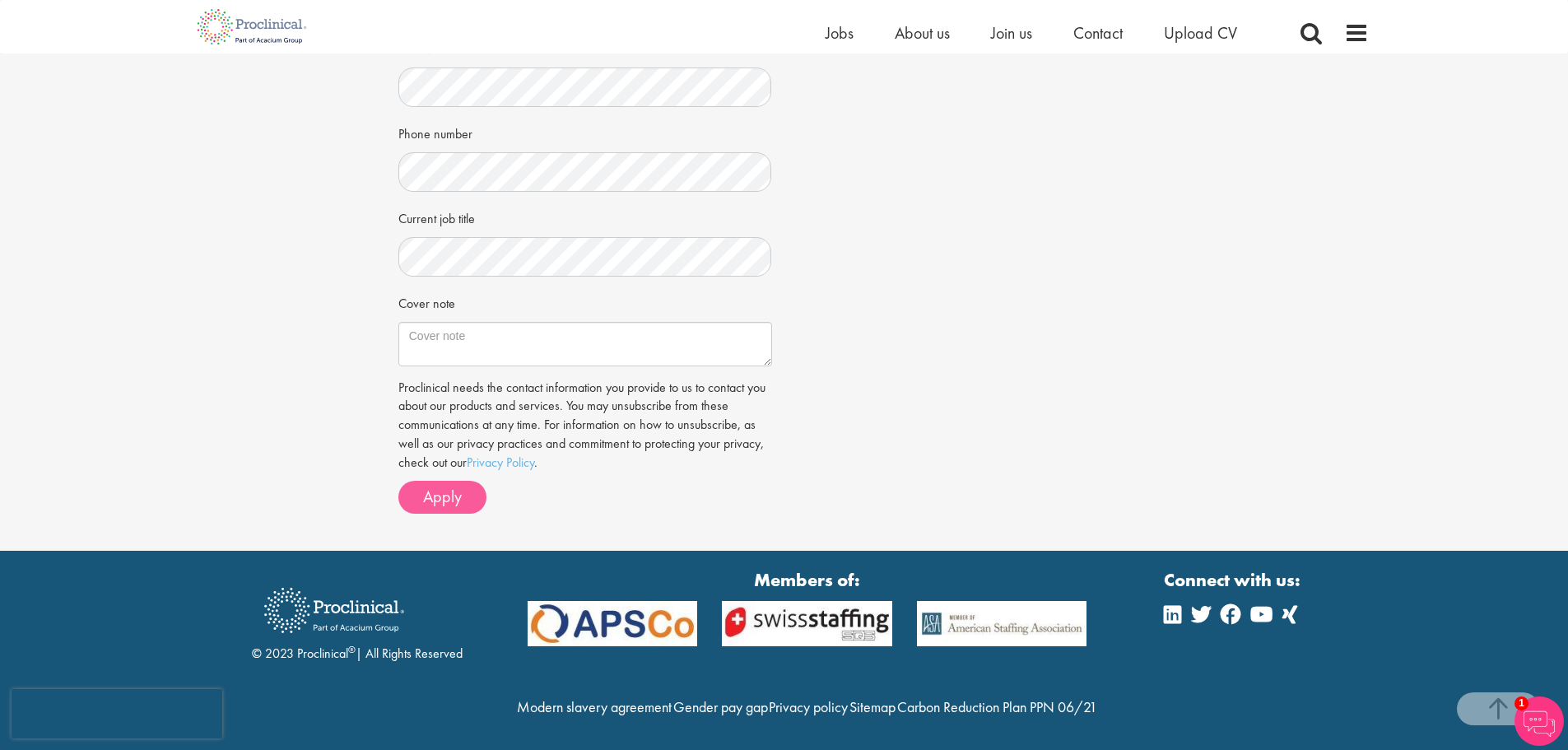
scroll to position [497, 0]
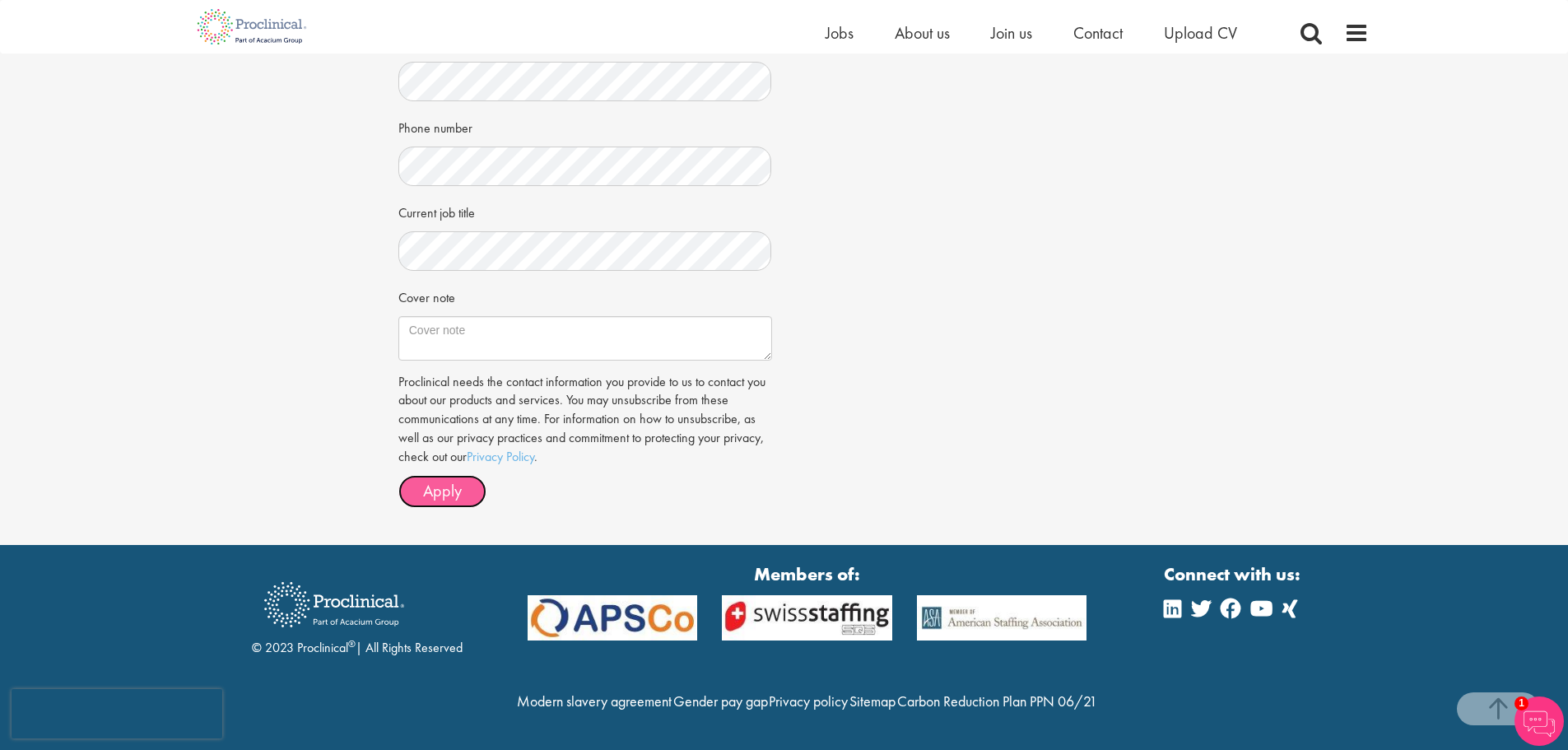
click at [435, 475] on button "Apply" at bounding box center [442, 492] width 88 height 33
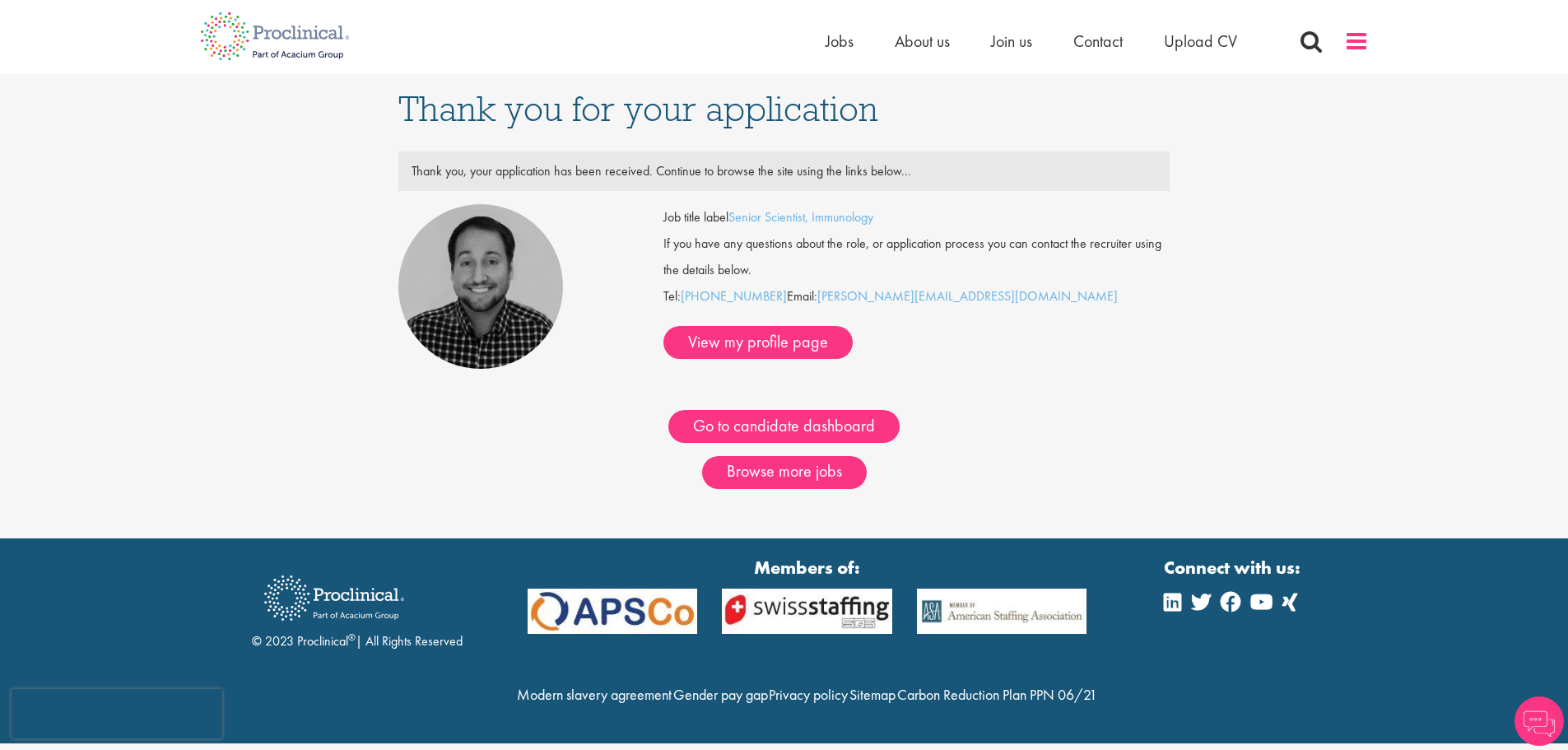
click at [1345, 38] on span at bounding box center [1356, 41] width 24 height 24
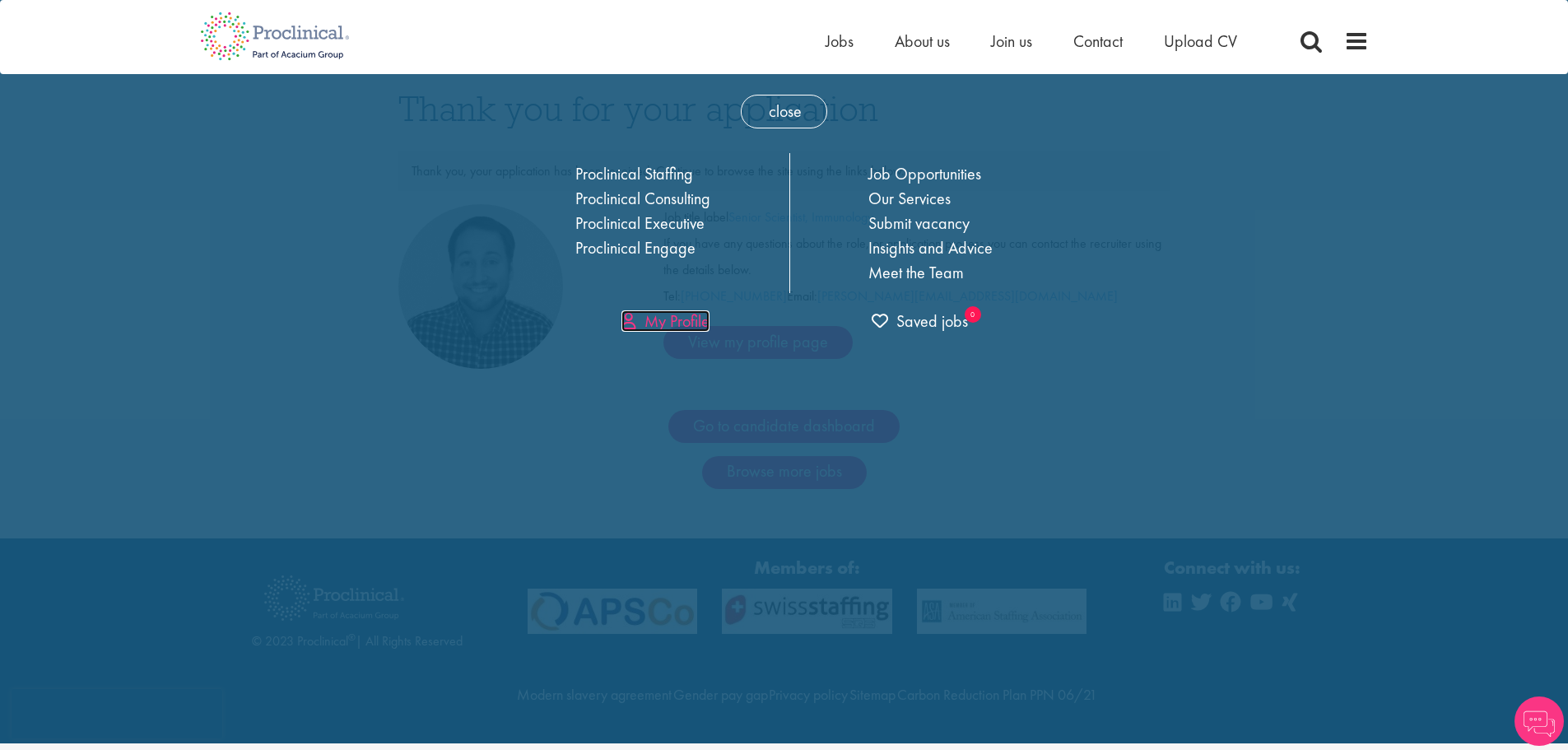
click at [704, 324] on link "My Profile" at bounding box center [665, 321] width 88 height 22
